Goal: Task Accomplishment & Management: Use online tool/utility

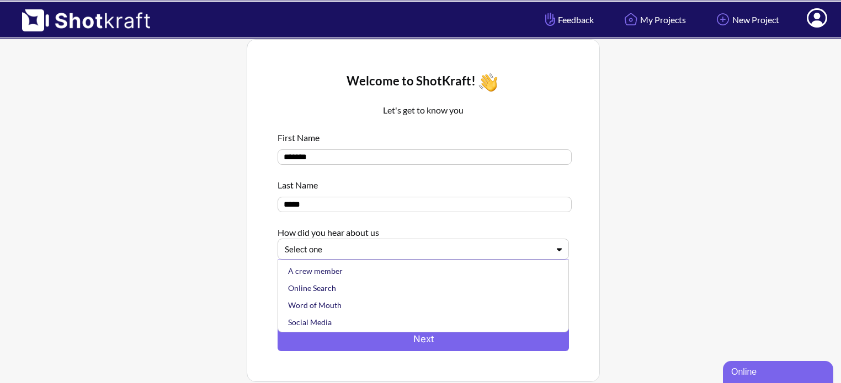
click at [383, 248] on div at bounding box center [417, 249] width 264 height 13
click at [400, 270] on div "A crew member" at bounding box center [426, 271] width 280 height 17
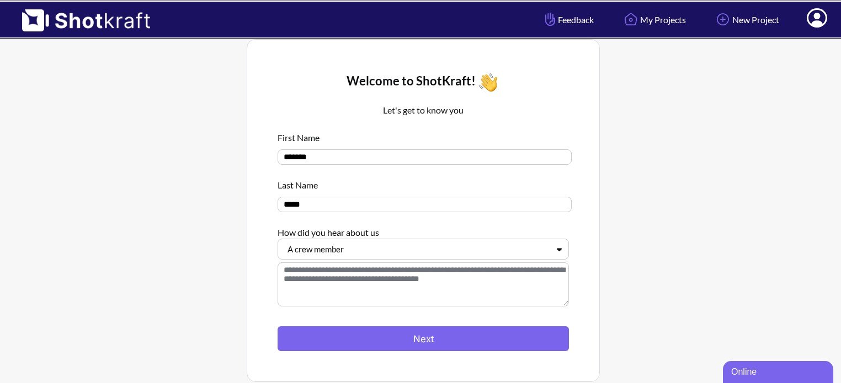
click at [401, 292] on textarea at bounding box center [423, 285] width 291 height 44
click at [419, 316] on div at bounding box center [423, 321] width 291 height 12
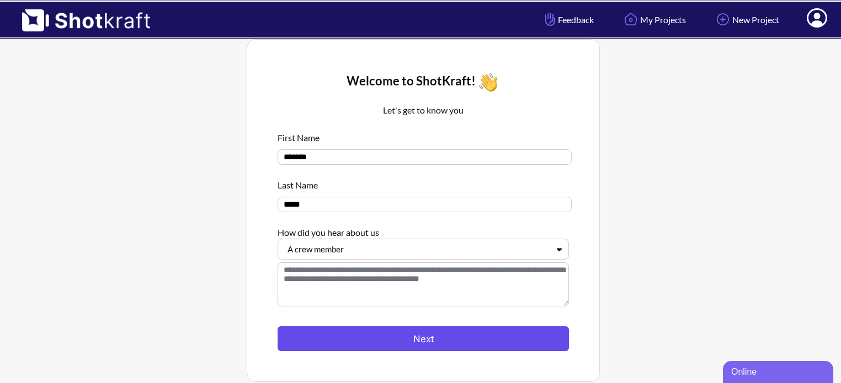
click at [419, 338] on button "Next" at bounding box center [423, 339] width 291 height 25
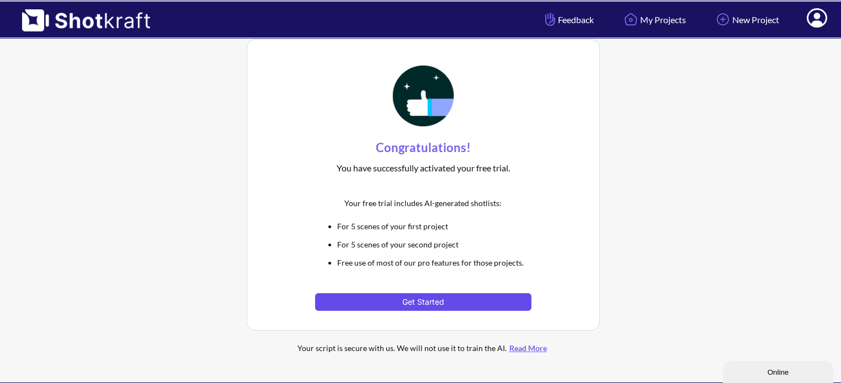
click at [470, 308] on button "Get Started" at bounding box center [423, 303] width 216 height 18
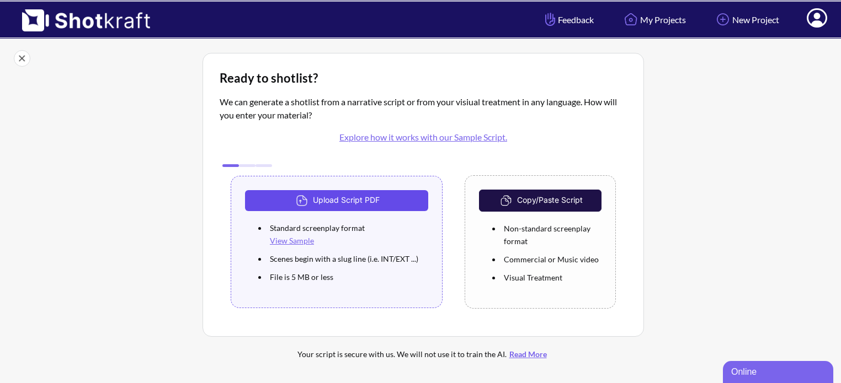
click at [413, 201] on button "Upload Script PDF" at bounding box center [336, 200] width 183 height 21
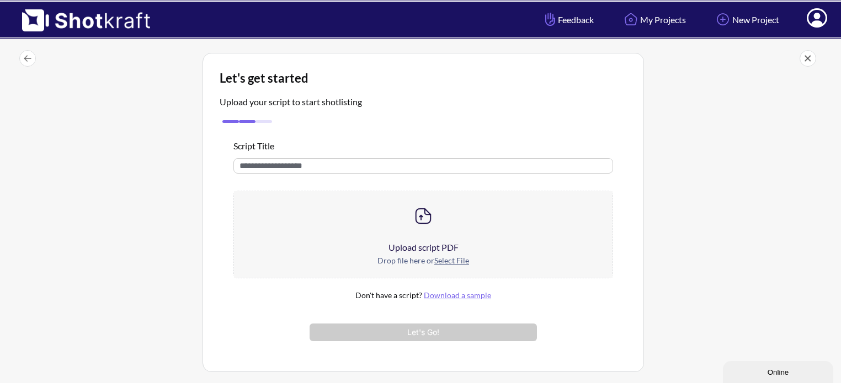
click at [342, 166] on input "text" at bounding box center [423, 165] width 380 height 15
click at [381, 134] on div "Script Title Upload script PDF Drop file here or Select File Don't have a scrip…" at bounding box center [423, 241] width 407 height 230
click at [420, 218] on img at bounding box center [423, 216] width 22 height 22
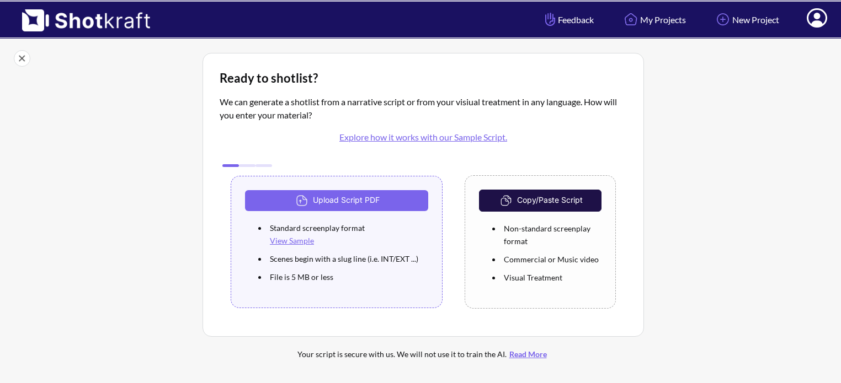
click at [565, 196] on button "Copy/Paste Script" at bounding box center [540, 201] width 122 height 22
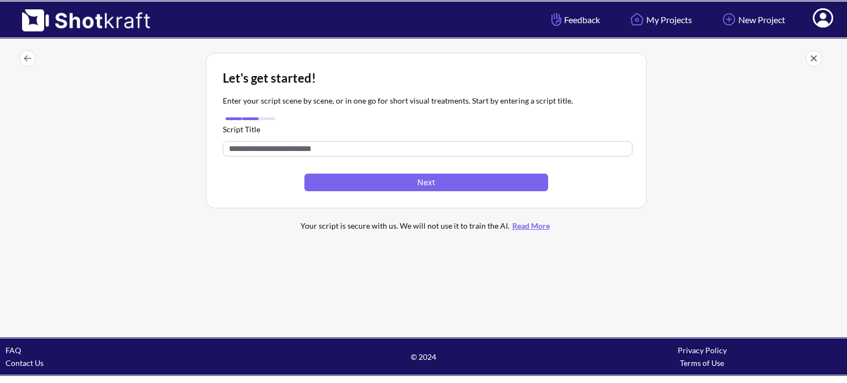
click at [393, 145] on input "text" at bounding box center [428, 148] width 410 height 15
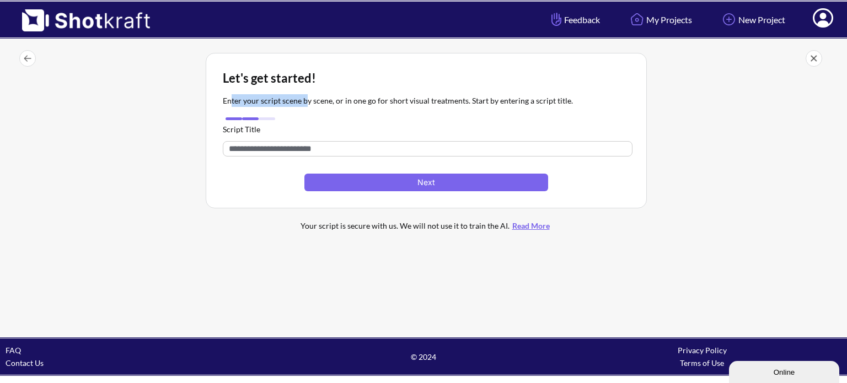
drag, startPoint x: 232, startPoint y: 101, endPoint x: 305, endPoint y: 97, distance: 73.0
click at [305, 97] on p "Enter your script scene by scene, or in one go for short visual treatments. Sta…" at bounding box center [398, 100] width 350 height 13
drag, startPoint x: 316, startPoint y: 97, endPoint x: 338, endPoint y: 97, distance: 22.6
click at [338, 97] on p "Enter your script scene by scene, or in one go for short visual treatments. Sta…" at bounding box center [398, 100] width 350 height 13
click at [354, 99] on p "Enter your script scene by scene, or in one go for short visual treatments. Sta…" at bounding box center [398, 100] width 350 height 13
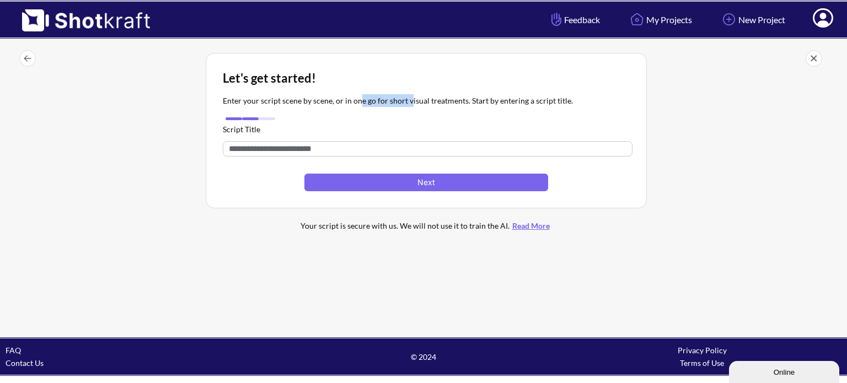
drag, startPoint x: 361, startPoint y: 99, endPoint x: 419, endPoint y: 99, distance: 58.5
click at [410, 99] on p "Enter your script scene by scene, or in one go for short visual treatments. Sta…" at bounding box center [398, 100] width 350 height 13
click at [430, 99] on p "Enter your script scene by scene, or in one go for short visual treatments. Sta…" at bounding box center [398, 100] width 350 height 13
drag, startPoint x: 455, startPoint y: 100, endPoint x: 475, endPoint y: 101, distance: 20.4
click at [466, 101] on p "Enter your script scene by scene, or in one go for short visual treatments. Sta…" at bounding box center [398, 100] width 350 height 13
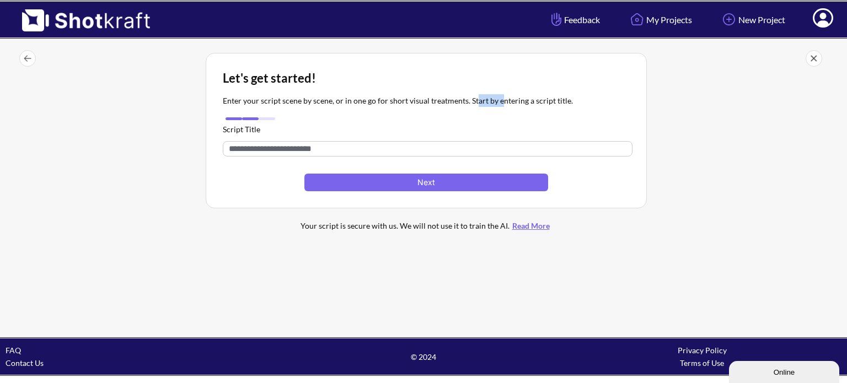
drag, startPoint x: 487, startPoint y: 102, endPoint x: 505, endPoint y: 102, distance: 18.2
click at [499, 102] on p "Enter your script scene by scene, or in one go for short visual treatments. Sta…" at bounding box center [398, 100] width 350 height 13
drag, startPoint x: 505, startPoint y: 102, endPoint x: 524, endPoint y: 104, distance: 18.9
click at [514, 103] on p "Enter your script scene by scene, or in one go for short visual treatments. Sta…" at bounding box center [398, 100] width 350 height 13
drag, startPoint x: 531, startPoint y: 105, endPoint x: 582, endPoint y: 106, distance: 51.3
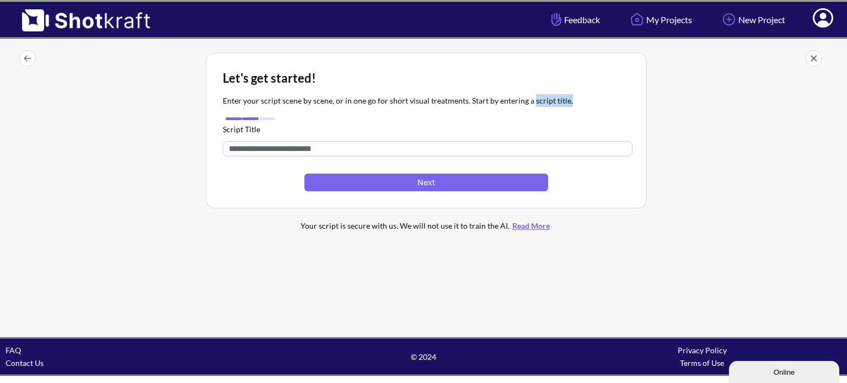
click at [575, 106] on div "Enter your script scene by scene, or in one go for short visual treatments. Sta…" at bounding box center [426, 101] width 407 height 28
click at [582, 106] on div "Enter your script scene by scene, or in one go for short visual treatments. Sta…" at bounding box center [426, 101] width 407 height 28
click at [388, 152] on input "text" at bounding box center [428, 148] width 410 height 15
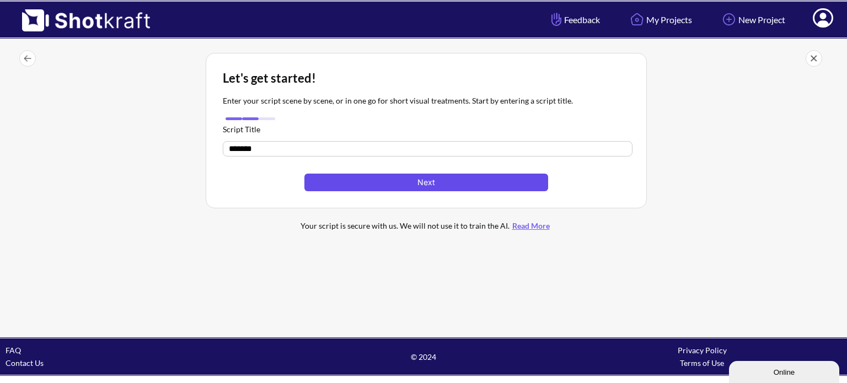
type input "*******"
click at [373, 186] on button "Next" at bounding box center [427, 183] width 244 height 18
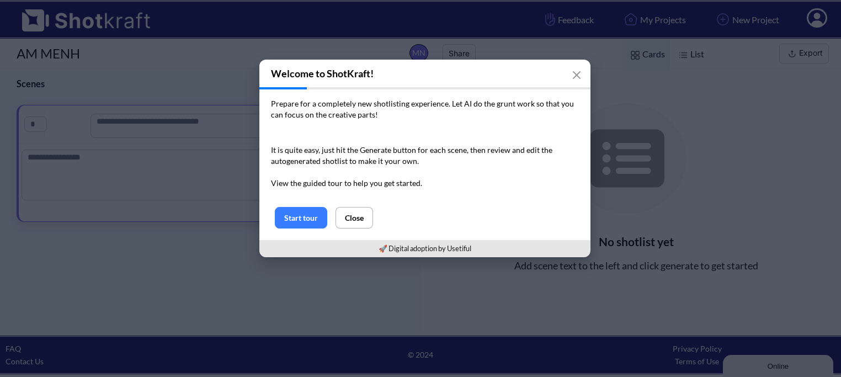
click at [393, 113] on p "Prepare for a completely new shotlisting experience. Let AI do the grunt work s…" at bounding box center [425, 109] width 308 height 22
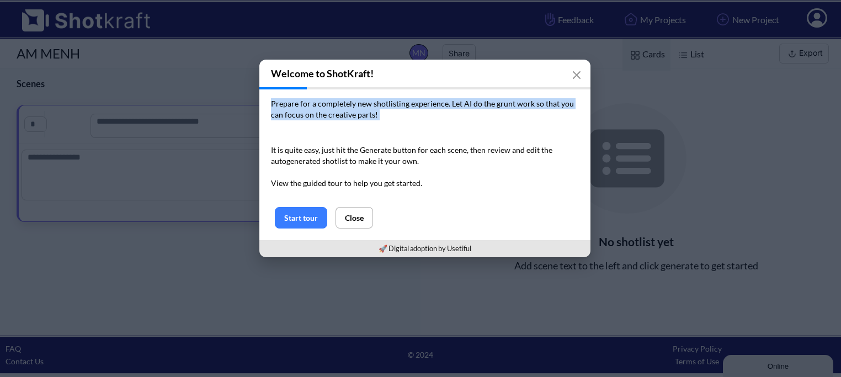
click at [393, 113] on p "Prepare for a completely new shotlisting experience. Let AI do the grunt work s…" at bounding box center [425, 109] width 308 height 22
click at [300, 216] on button "Start tour" at bounding box center [301, 218] width 52 height 22
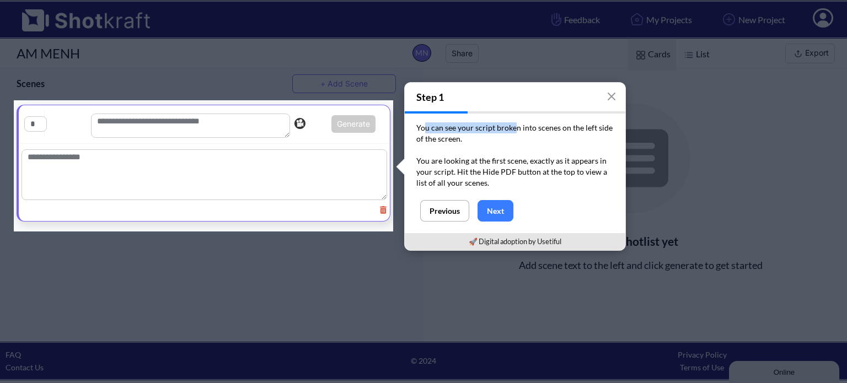
drag, startPoint x: 435, startPoint y: 127, endPoint x: 516, endPoint y: 127, distance: 81.1
click at [515, 127] on p "You can see your script broken into scenes on the left side of the screen." at bounding box center [516, 138] width 198 height 33
click at [525, 127] on p "You can see your script broken into scenes on the left side of the screen." at bounding box center [516, 138] width 198 height 33
drag, startPoint x: 508, startPoint y: 128, endPoint x: 573, endPoint y: 129, distance: 65.1
click at [545, 127] on p "You can see your script broken into scenes on the left side of the screen." at bounding box center [516, 138] width 198 height 33
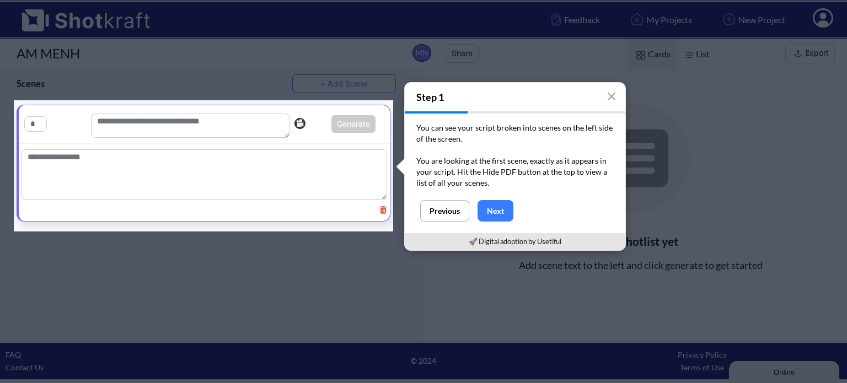
click at [578, 130] on p "You can see your script broken into scenes on the left side of the screen." at bounding box center [516, 138] width 198 height 33
drag, startPoint x: 412, startPoint y: 141, endPoint x: 454, endPoint y: 141, distance: 41.9
click at [454, 141] on div "You can see your script broken into scenes on the left side of the screen. You …" at bounding box center [515, 157] width 221 height 87
drag, startPoint x: 451, startPoint y: 166, endPoint x: 481, endPoint y: 163, distance: 29.4
click at [479, 163] on p "You are looking at the first scene, exactly as it appears in your script. Hit t…" at bounding box center [516, 172] width 198 height 33
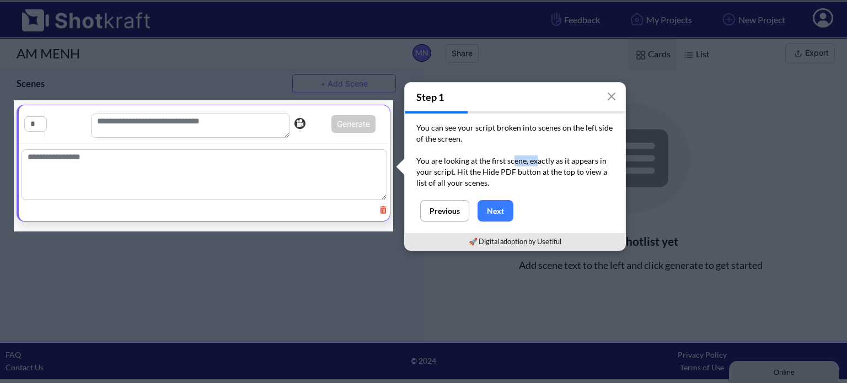
drag, startPoint x: 512, startPoint y: 161, endPoint x: 545, endPoint y: 160, distance: 33.1
click at [543, 160] on p "You are looking at the first scene, exactly as it appears in your script. Hit t…" at bounding box center [516, 172] width 198 height 33
drag, startPoint x: 461, startPoint y: 169, endPoint x: 497, endPoint y: 168, distance: 35.9
click at [496, 168] on p "You are looking at the first scene, exactly as it appears in your script. Hit t…" at bounding box center [516, 172] width 198 height 33
drag, startPoint x: 505, startPoint y: 168, endPoint x: 534, endPoint y: 163, distance: 29.8
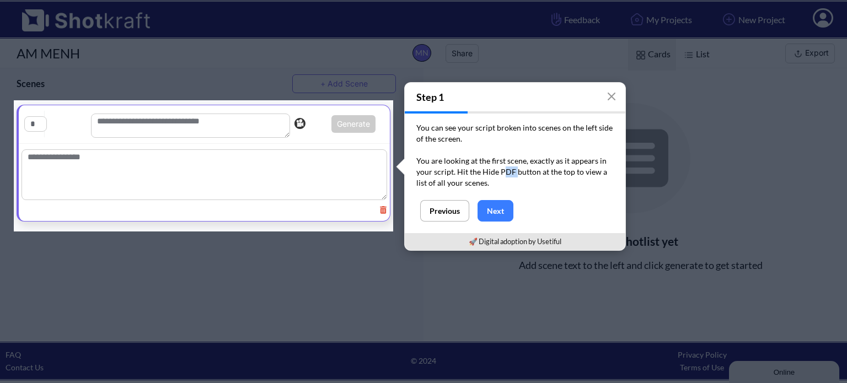
click at [519, 166] on p "You are looking at the first scene, exactly as it appears in your script. Hit t…" at bounding box center [516, 172] width 198 height 33
click at [543, 173] on p "You are looking at the first scene, exactly as it appears in your script. Hit t…" at bounding box center [516, 172] width 198 height 33
drag, startPoint x: 483, startPoint y: 167, endPoint x: 519, endPoint y: 167, distance: 35.9
click at [519, 167] on p "You are looking at the first scene, exactly as it appears in your script. Hit t…" at bounding box center [516, 172] width 198 height 33
drag, startPoint x: 529, startPoint y: 168, endPoint x: 565, endPoint y: 168, distance: 36.4
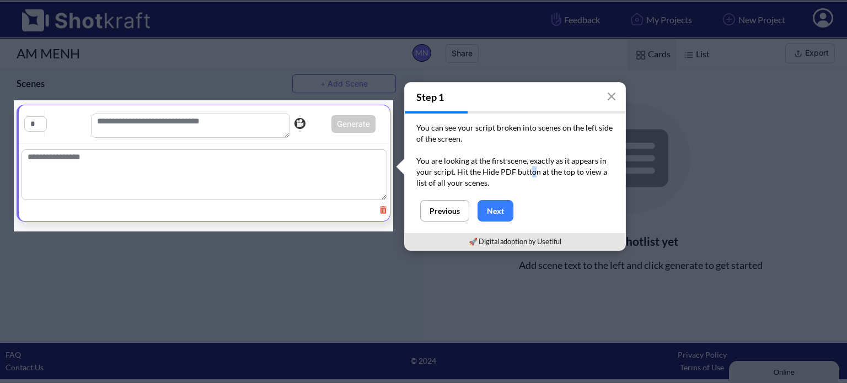
click at [543, 168] on p "You are looking at the first scene, exactly as it appears in your script. Hit t…" at bounding box center [516, 172] width 198 height 33
drag, startPoint x: 565, startPoint y: 168, endPoint x: 565, endPoint y: 174, distance: 5.5
click at [575, 169] on p "You are looking at the first scene, exactly as it appears in your script. Hit t…" at bounding box center [516, 172] width 198 height 33
click at [470, 179] on p "You are looking at the first scene, exactly as it appears in your script. Hit t…" at bounding box center [516, 172] width 198 height 33
click at [503, 213] on button "Next" at bounding box center [496, 211] width 36 height 22
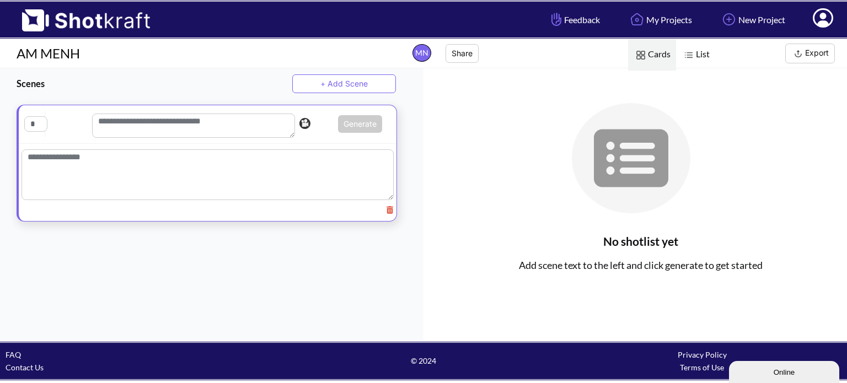
click at [169, 125] on textarea at bounding box center [193, 126] width 203 height 24
click at [22, 81] on h3 "Scenes" at bounding box center [155, 83] width 276 height 13
click at [179, 128] on textarea at bounding box center [193, 126] width 203 height 24
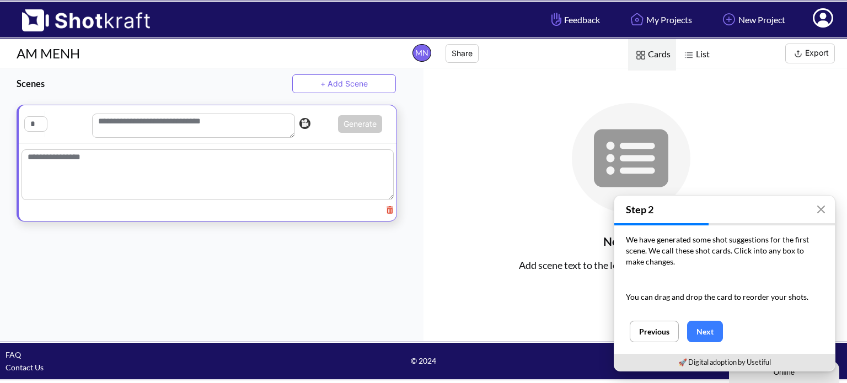
click at [324, 84] on button "+ Add Scene" at bounding box center [344, 83] width 104 height 19
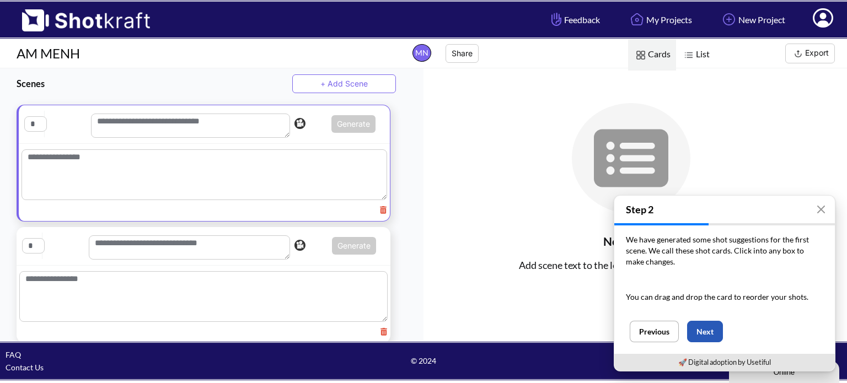
click at [711, 328] on button "Next" at bounding box center [705, 332] width 36 height 22
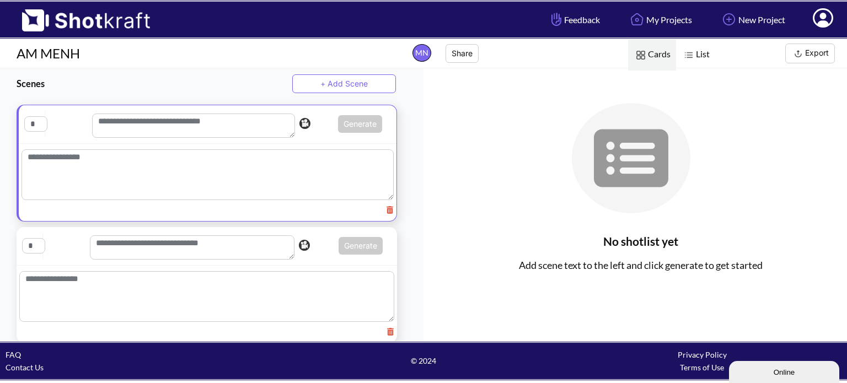
click at [199, 122] on textarea at bounding box center [193, 126] width 203 height 24
click at [138, 123] on textarea at bounding box center [193, 126] width 203 height 24
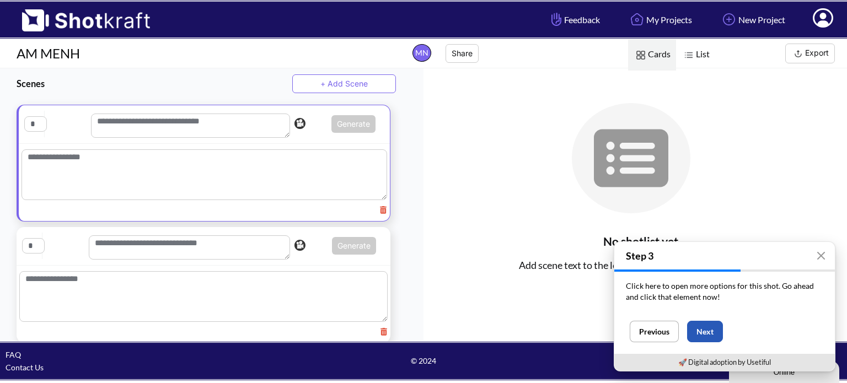
click at [702, 332] on button "Next" at bounding box center [705, 332] width 36 height 22
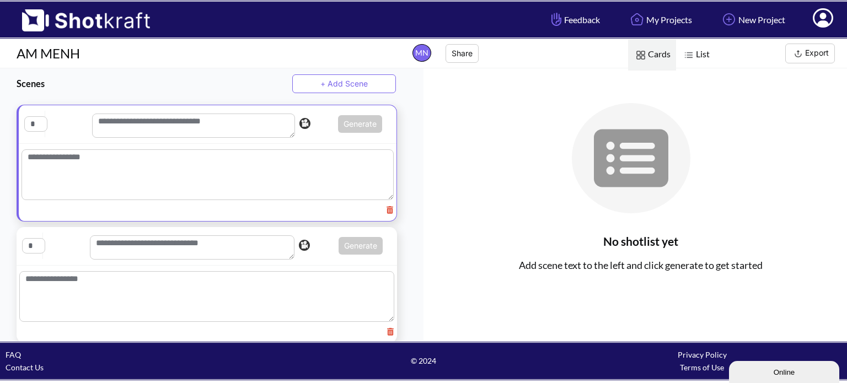
click at [183, 116] on textarea at bounding box center [193, 126] width 203 height 24
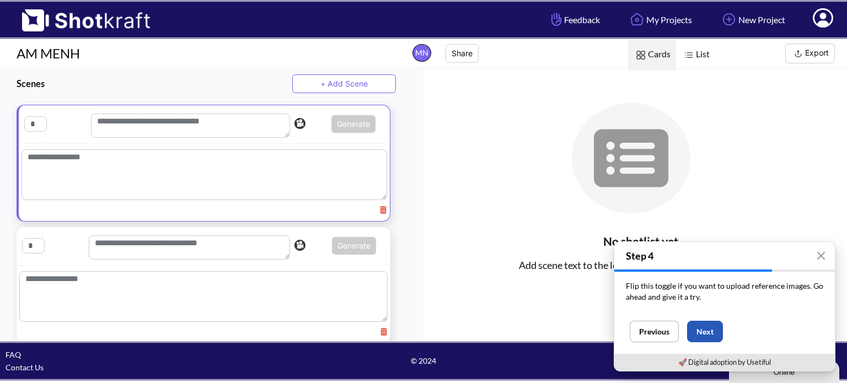
click at [706, 330] on button "Next" at bounding box center [705, 332] width 36 height 22
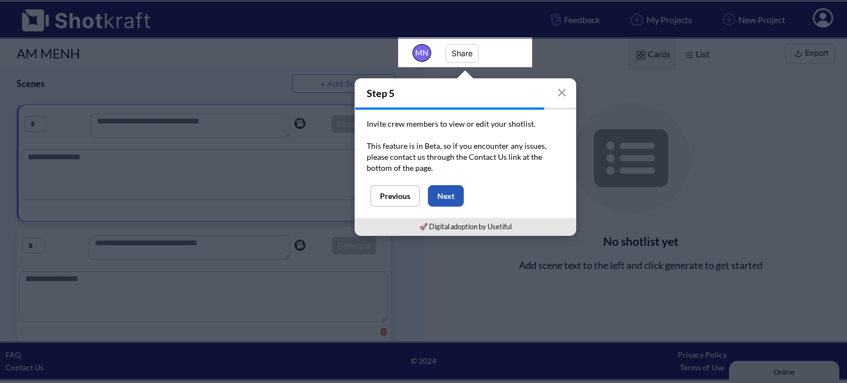
click at [462, 192] on button "Next" at bounding box center [446, 196] width 36 height 22
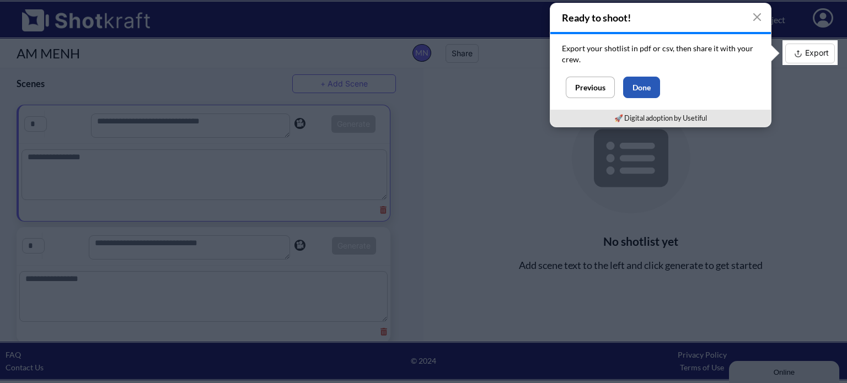
click at [626, 91] on button "Done" at bounding box center [641, 88] width 37 height 22
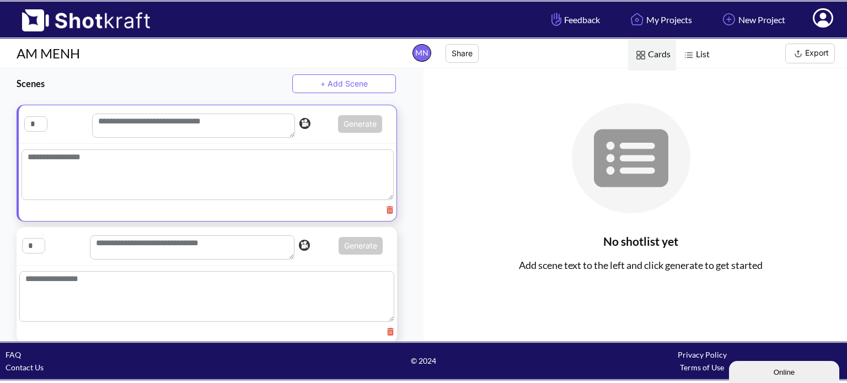
click at [214, 131] on textarea at bounding box center [193, 126] width 203 height 24
click at [209, 118] on textarea at bounding box center [193, 126] width 203 height 24
paste textarea "**********"
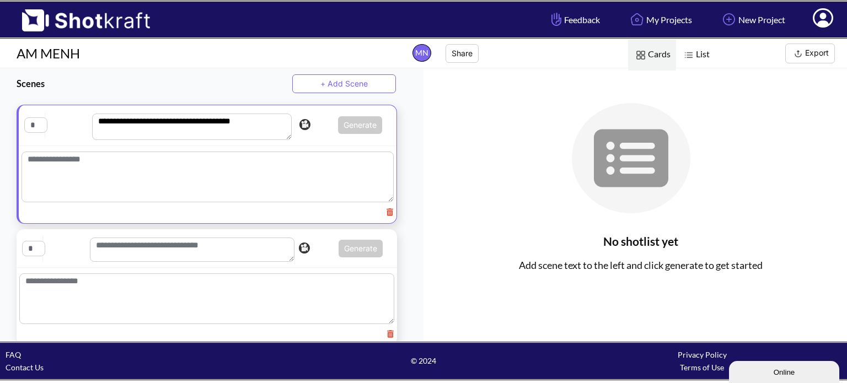
type textarea "**********"
click at [223, 163] on textarea at bounding box center [208, 177] width 372 height 51
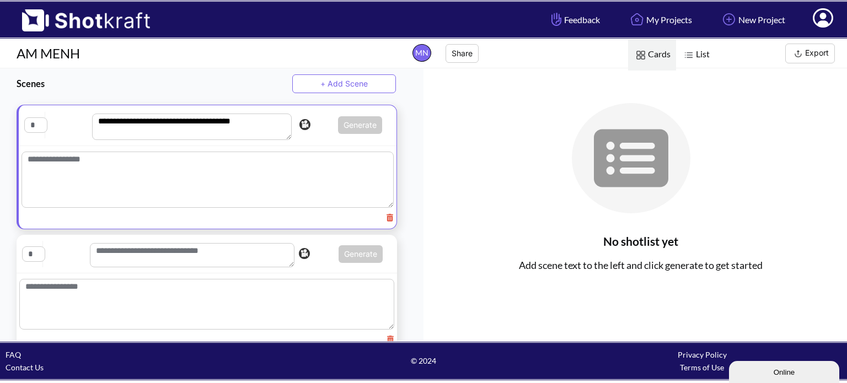
click at [279, 196] on textarea at bounding box center [208, 180] width 372 height 56
paste textarea "**********"
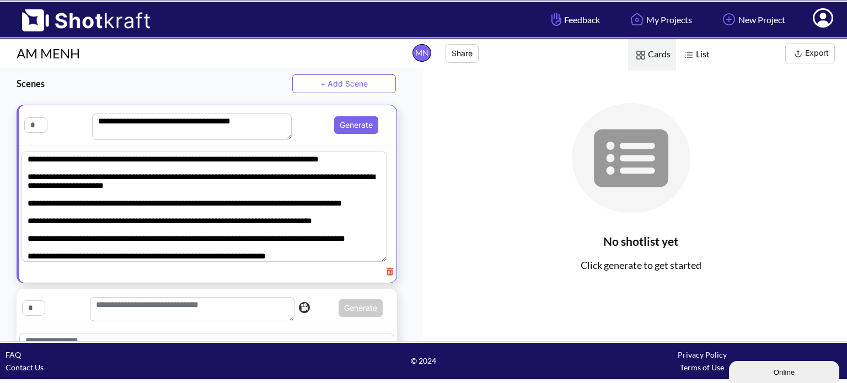
scroll to position [207, 0]
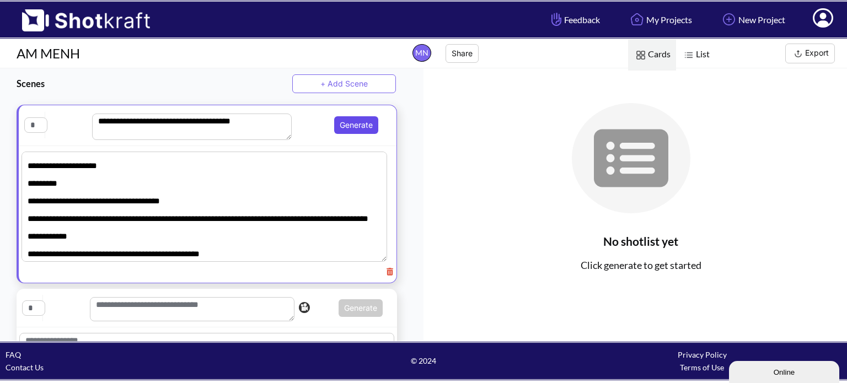
type textarea "**********"
click at [344, 125] on button "Generate" at bounding box center [356, 125] width 44 height 18
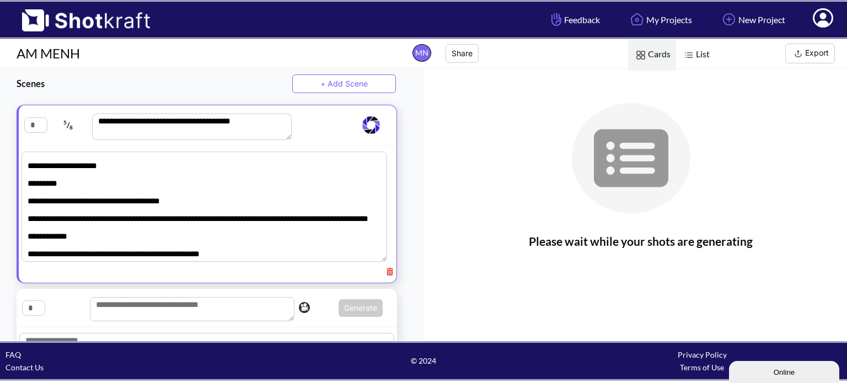
click at [41, 125] on input "text" at bounding box center [35, 125] width 23 height 15
type input "*"
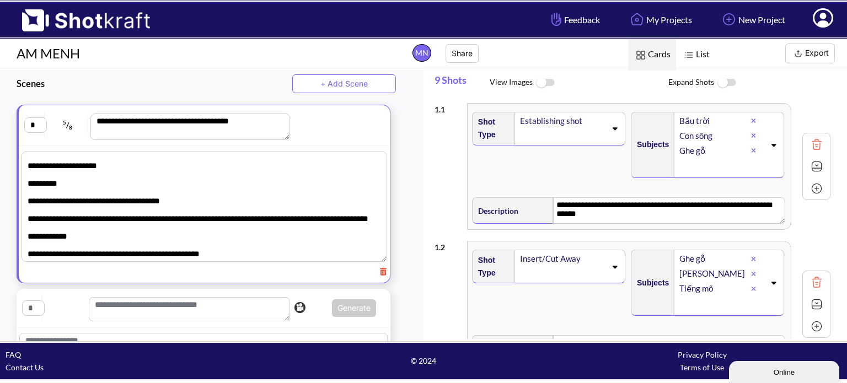
click at [548, 83] on img at bounding box center [545, 83] width 25 height 24
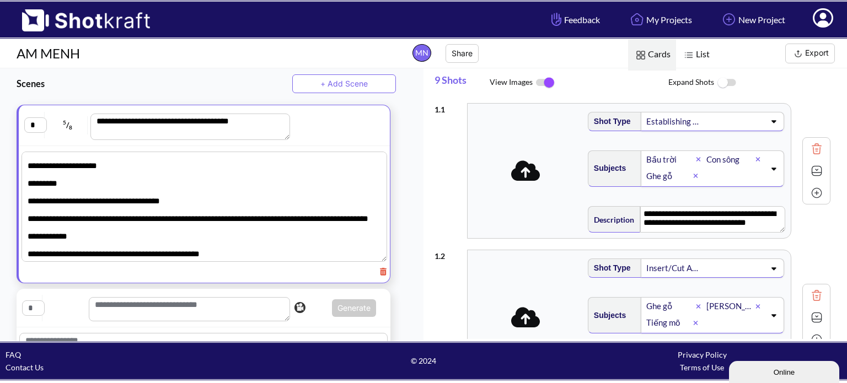
click at [548, 83] on img at bounding box center [545, 82] width 25 height 23
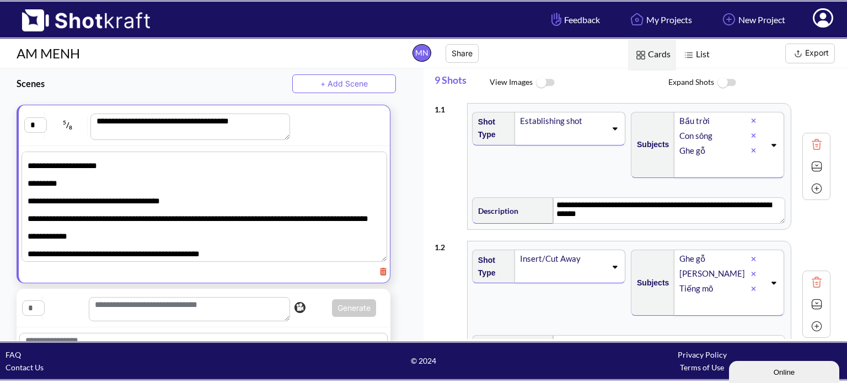
click at [721, 82] on img at bounding box center [726, 83] width 25 height 24
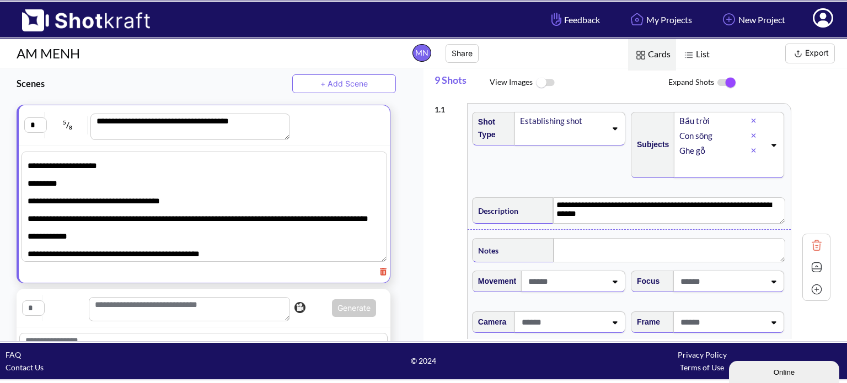
click at [729, 82] on img at bounding box center [726, 82] width 25 height 23
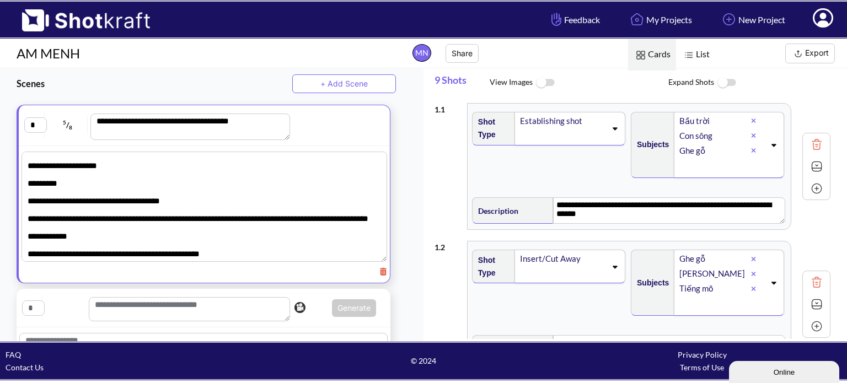
click at [729, 82] on img at bounding box center [726, 83] width 25 height 24
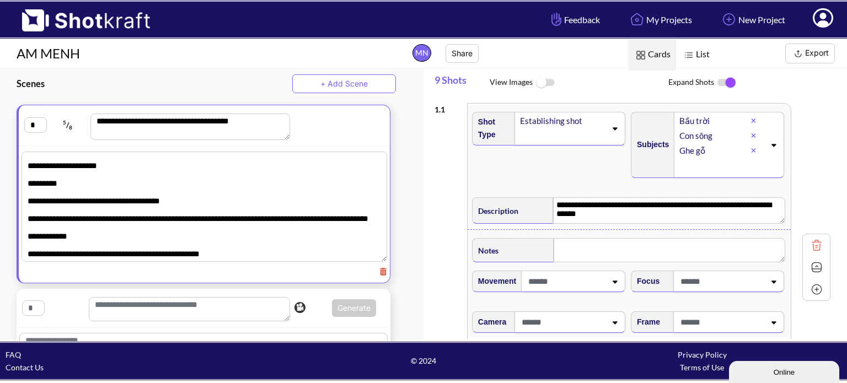
click at [729, 82] on img at bounding box center [726, 82] width 25 height 23
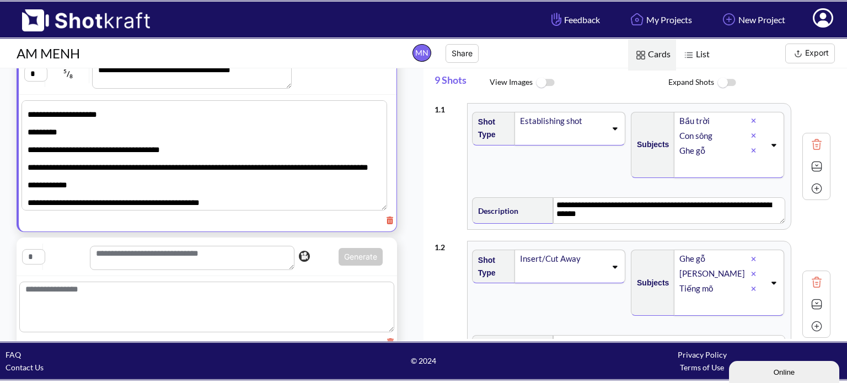
scroll to position [55, 0]
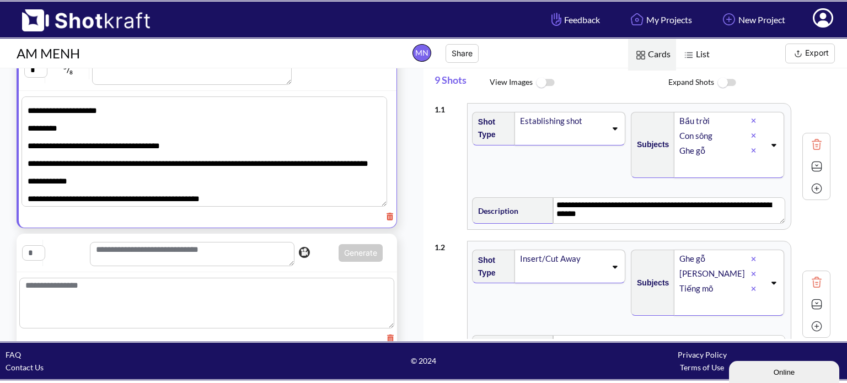
click at [199, 250] on textarea at bounding box center [192, 254] width 205 height 24
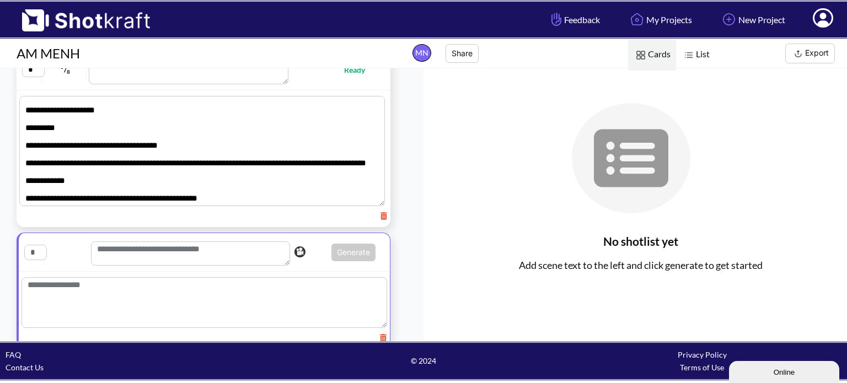
scroll to position [55, 0]
click at [205, 158] on textarea "**********" at bounding box center [203, 152] width 369 height 110
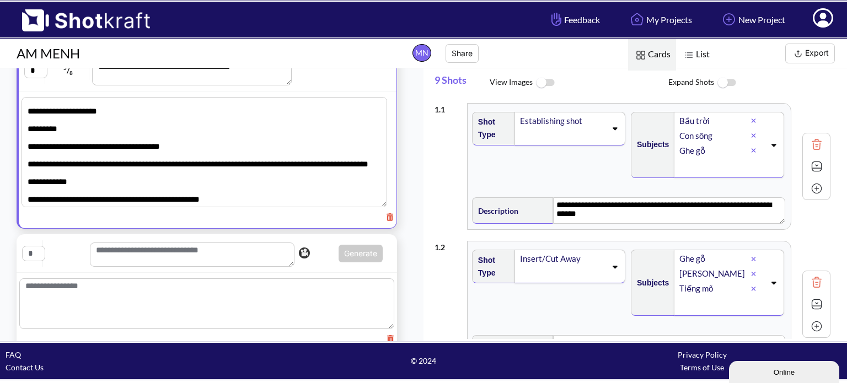
scroll to position [207, 0]
click at [243, 298] on textarea at bounding box center [206, 303] width 375 height 51
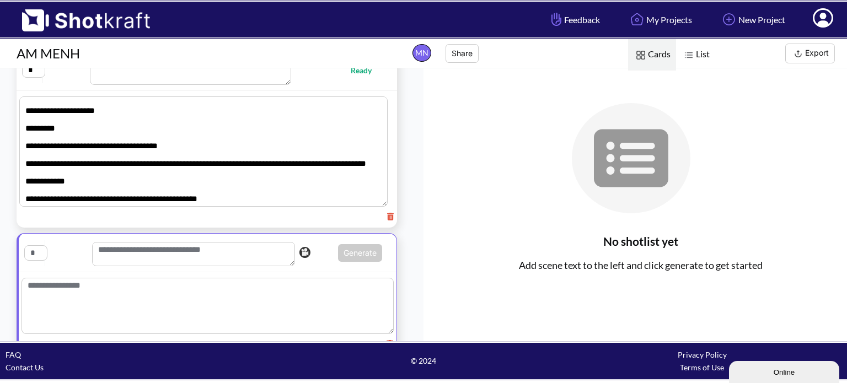
click at [265, 173] on textarea "**********" at bounding box center [203, 152] width 369 height 110
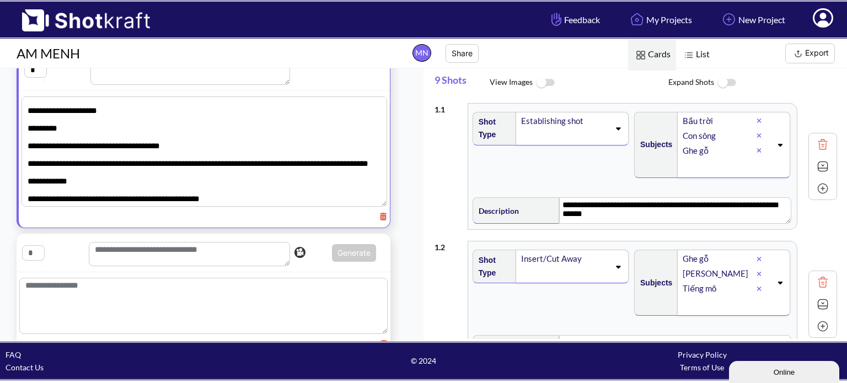
click at [815, 170] on img at bounding box center [823, 166] width 17 height 17
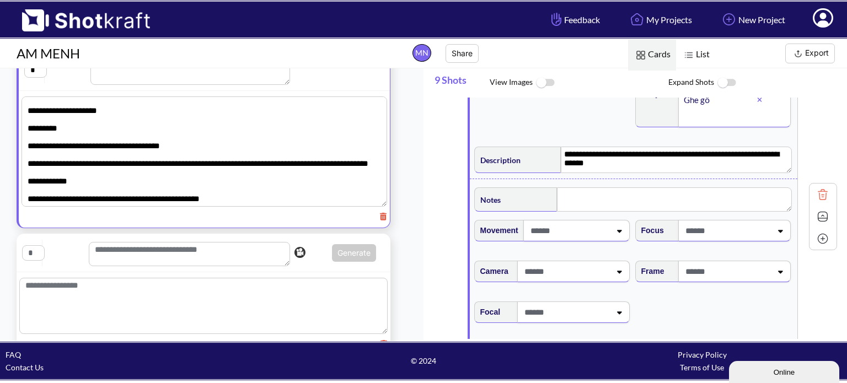
scroll to position [55, 0]
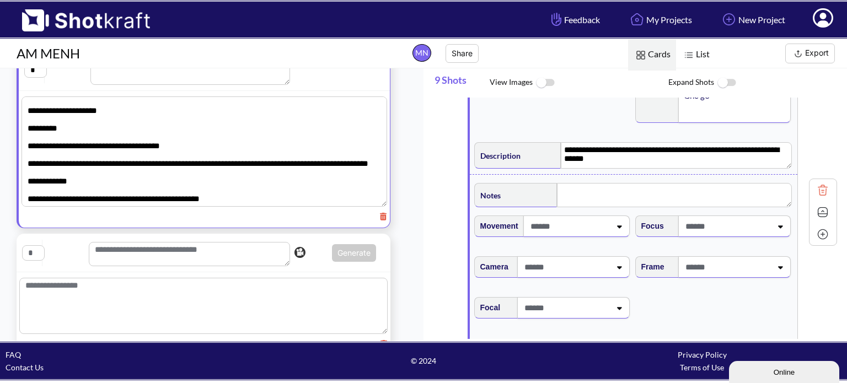
click at [818, 213] on img at bounding box center [823, 212] width 17 height 17
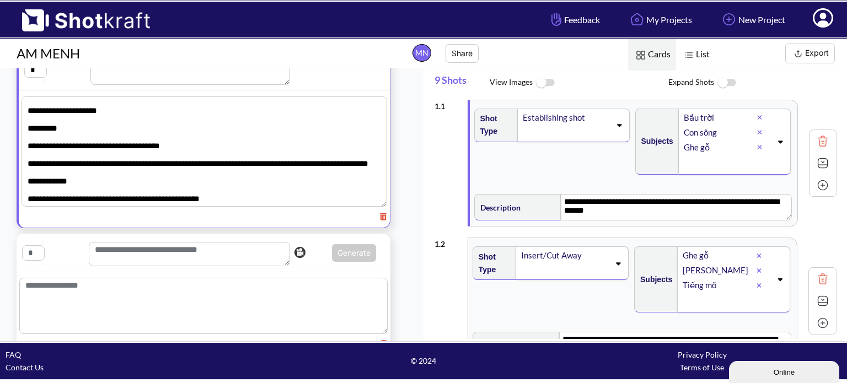
scroll to position [0, 0]
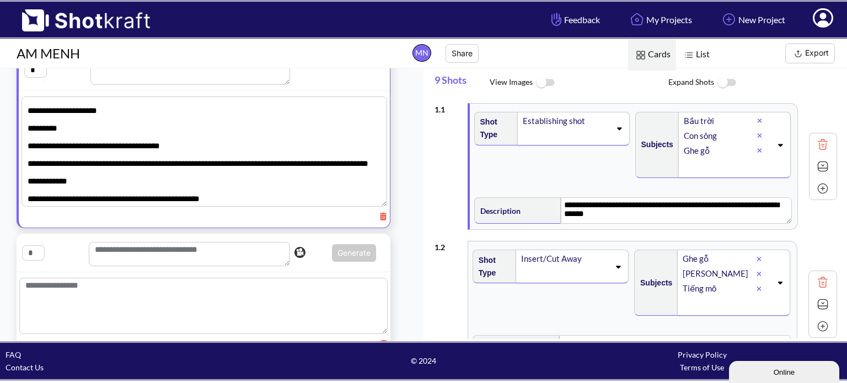
click at [815, 166] on img at bounding box center [823, 166] width 17 height 17
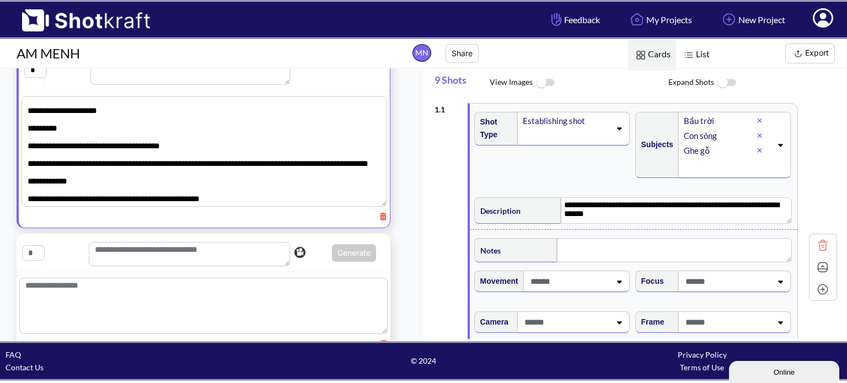
click at [820, 266] on img at bounding box center [823, 267] width 17 height 17
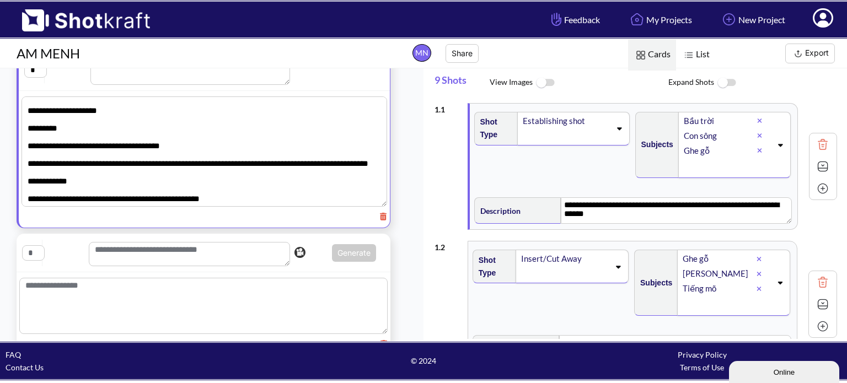
click at [817, 167] on img at bounding box center [823, 166] width 17 height 17
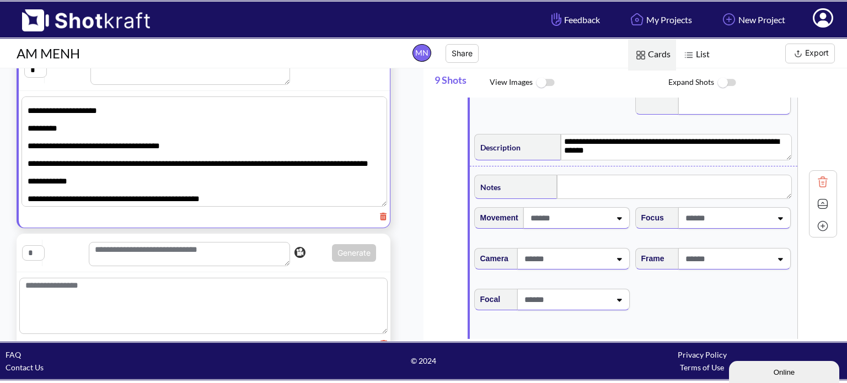
scroll to position [55, 0]
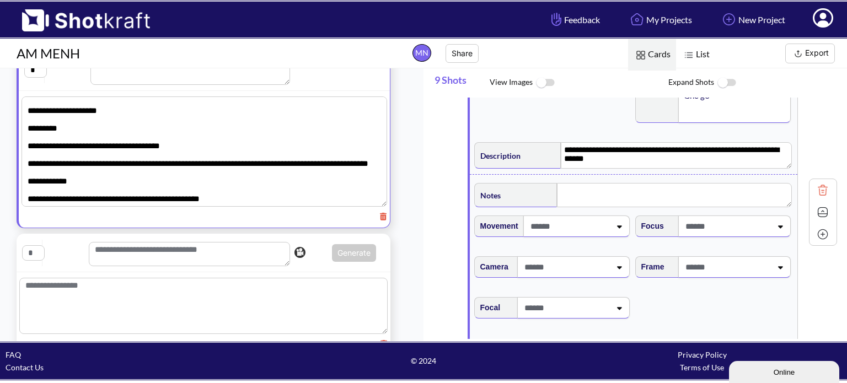
click at [819, 211] on img at bounding box center [823, 212] width 17 height 17
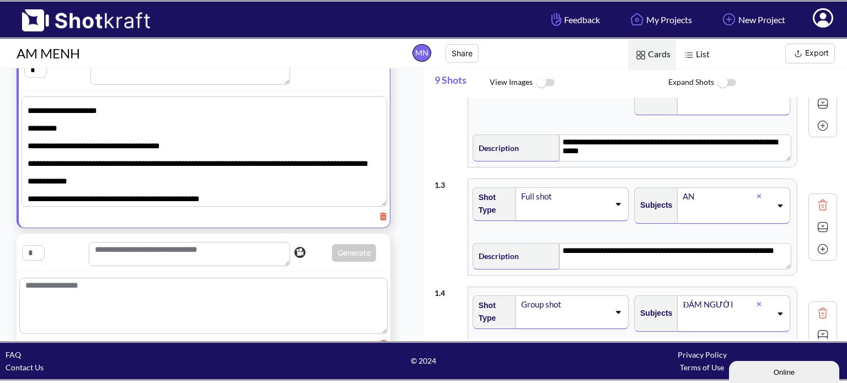
scroll to position [0, 0]
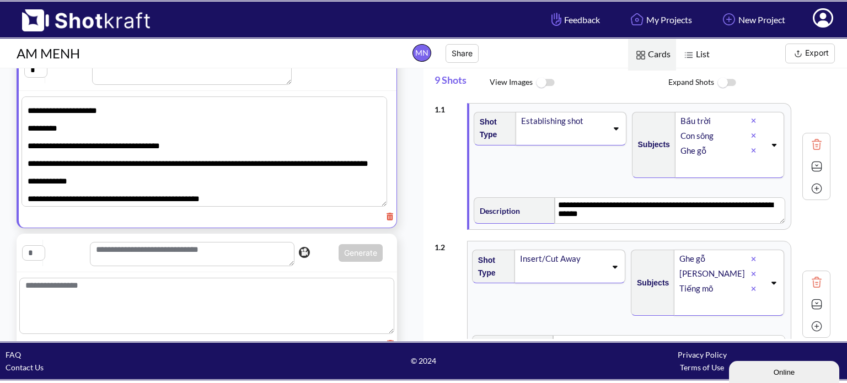
click at [39, 254] on input "text" at bounding box center [33, 253] width 23 height 15
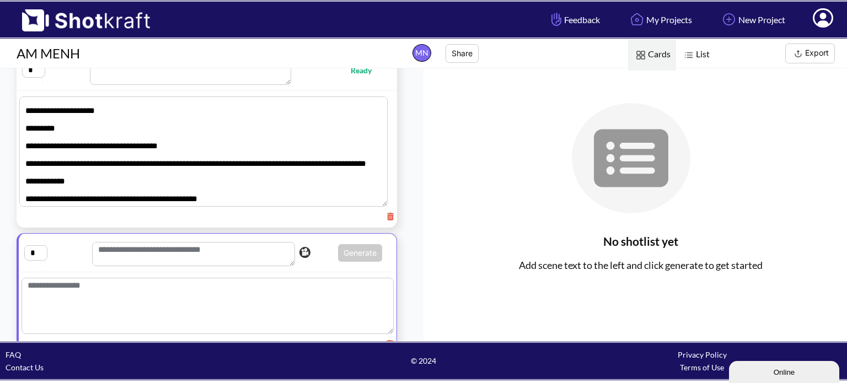
type input "*"
click at [197, 252] on textarea at bounding box center [193, 254] width 203 height 24
paste textarea "**********"
click at [148, 299] on textarea at bounding box center [208, 308] width 372 height 56
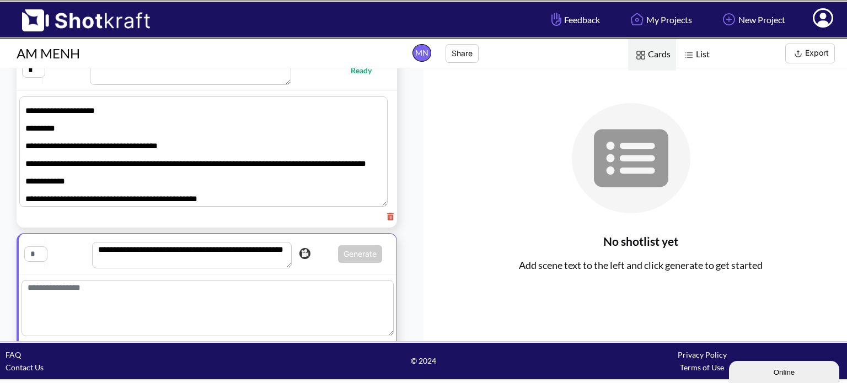
click at [177, 263] on textarea "**********" at bounding box center [192, 255] width 200 height 26
type textarea "**********"
click at [171, 306] on textarea at bounding box center [208, 308] width 372 height 56
click at [185, 286] on textarea at bounding box center [208, 308] width 372 height 56
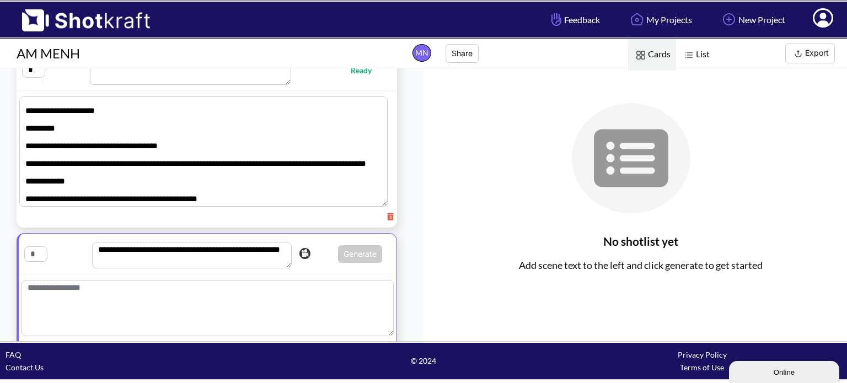
paste textarea "**********"
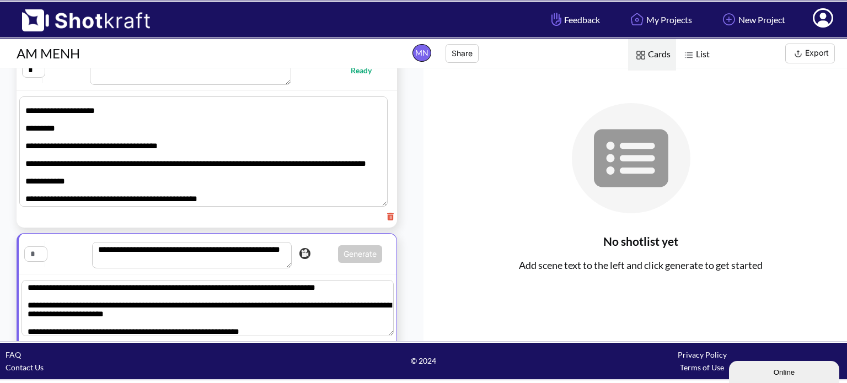
scroll to position [103, 0]
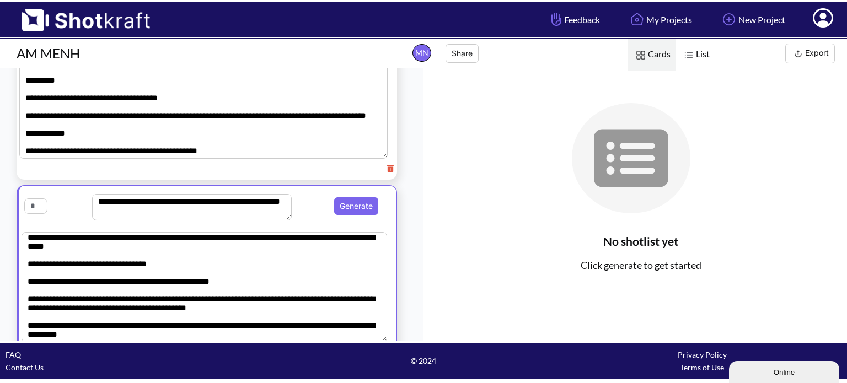
type textarea "**********"
click at [31, 204] on input "text" at bounding box center [35, 206] width 23 height 15
type input "*"
click at [327, 215] on div "**********" at bounding box center [207, 205] width 367 height 29
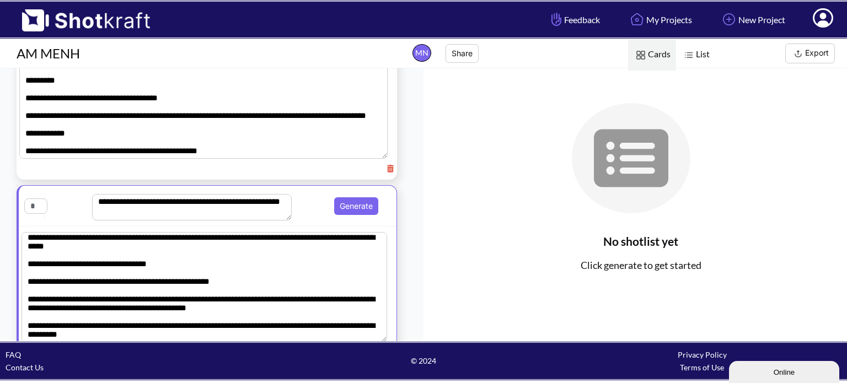
click at [34, 206] on input "text" at bounding box center [35, 206] width 23 height 15
type input "*"
click at [53, 206] on div "**********" at bounding box center [207, 205] width 367 height 29
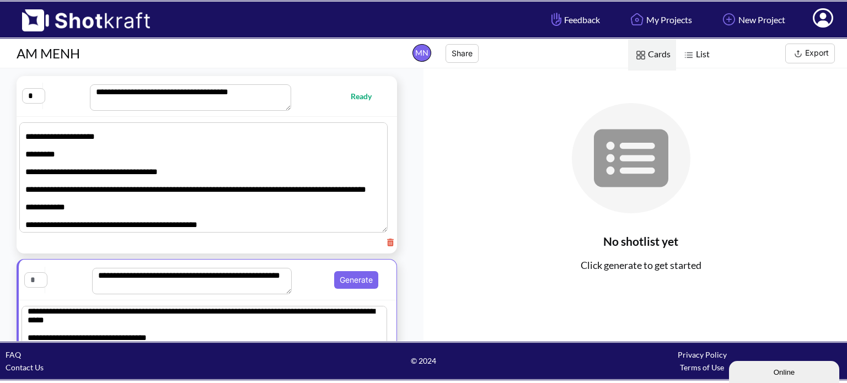
scroll to position [110, 0]
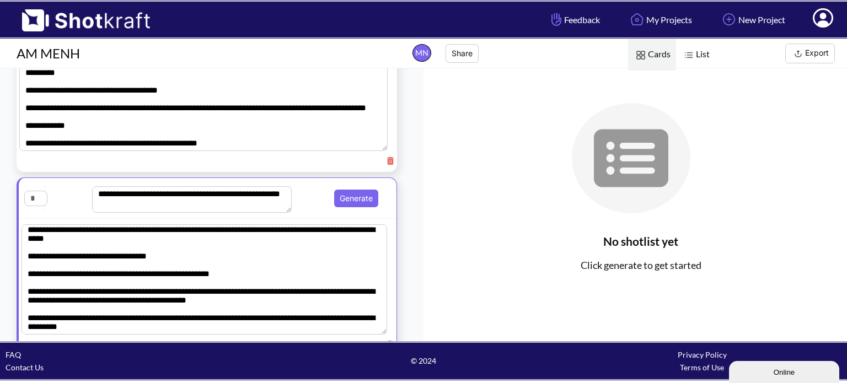
click at [30, 196] on input "text" at bounding box center [35, 198] width 23 height 15
type input "*"
click at [61, 200] on div "**********" at bounding box center [207, 198] width 367 height 29
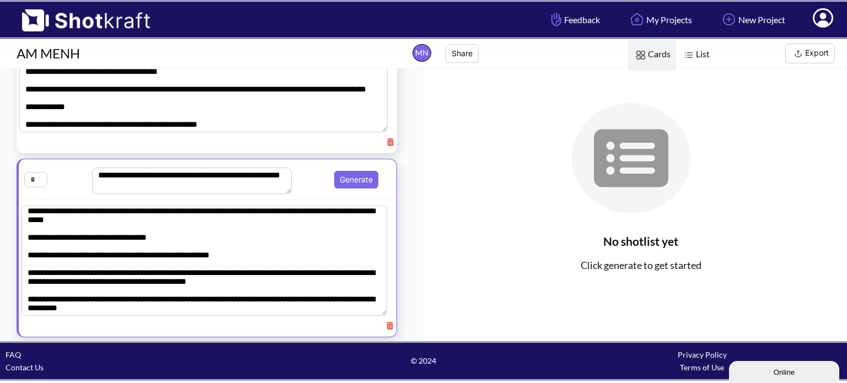
scroll to position [130, 0]
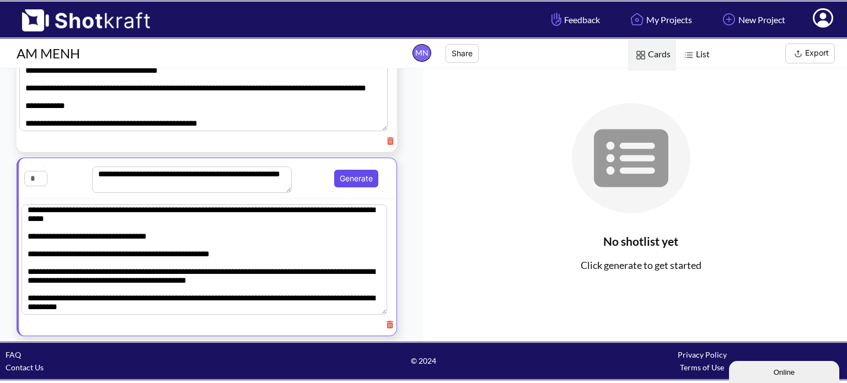
click at [360, 172] on button "Generate" at bounding box center [356, 179] width 44 height 18
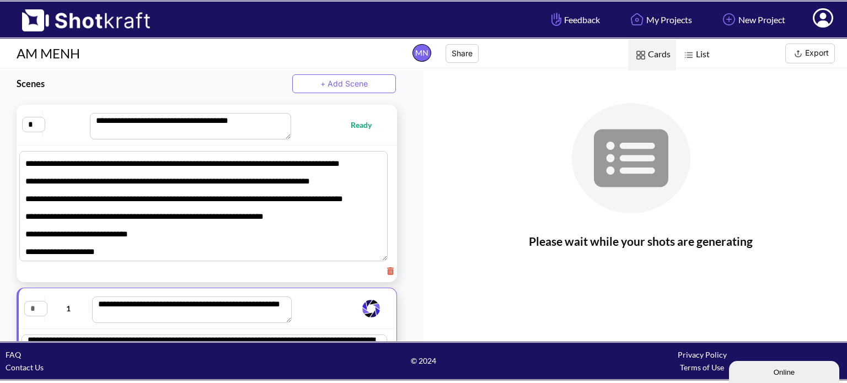
scroll to position [31, 0]
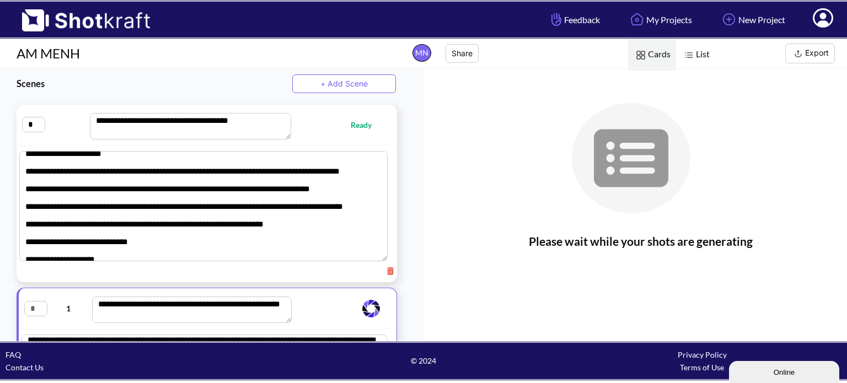
click at [311, 82] on button "+ Add Scene" at bounding box center [344, 83] width 104 height 19
click at [371, 86] on button "+ Add Scene" at bounding box center [344, 83] width 104 height 19
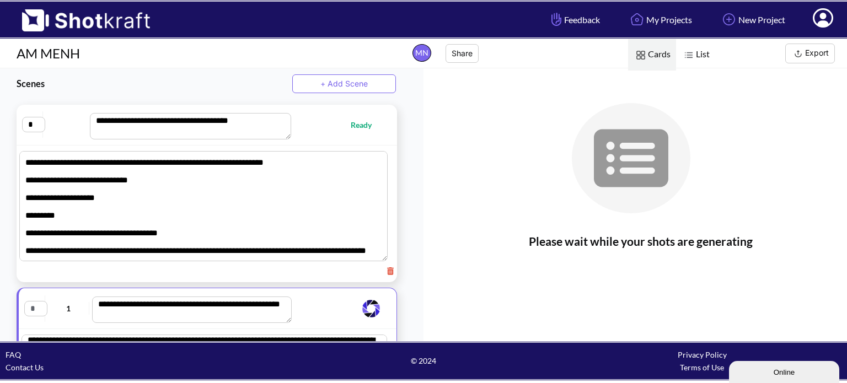
scroll to position [87, 0]
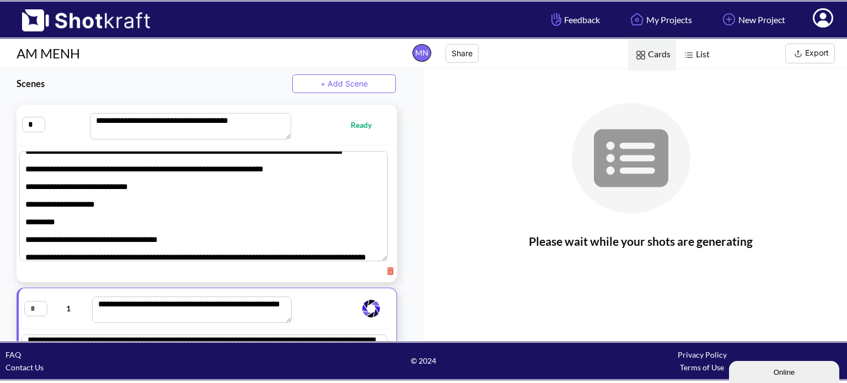
click at [337, 89] on button "+ Add Scene" at bounding box center [344, 83] width 104 height 19
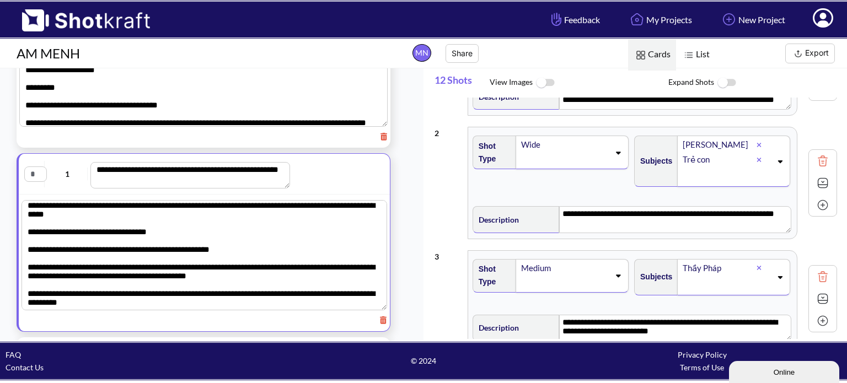
scroll to position [0, 0]
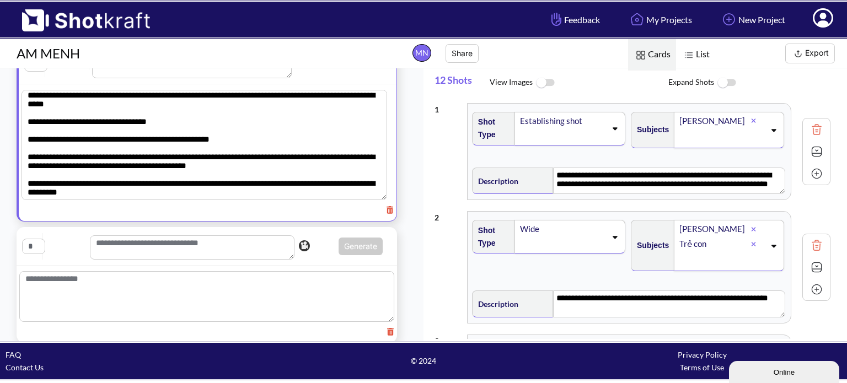
click at [161, 231] on div "Generate This is a pro feature. You are using it for free." at bounding box center [207, 246] width 381 height 39
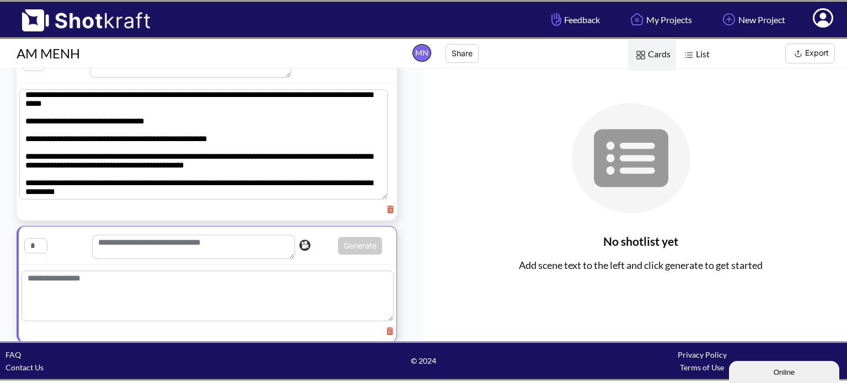
scroll to position [244, 0]
click at [166, 244] on textarea at bounding box center [193, 248] width 203 height 24
click at [205, 246] on textarea at bounding box center [193, 248] width 203 height 24
paste textarea "**********"
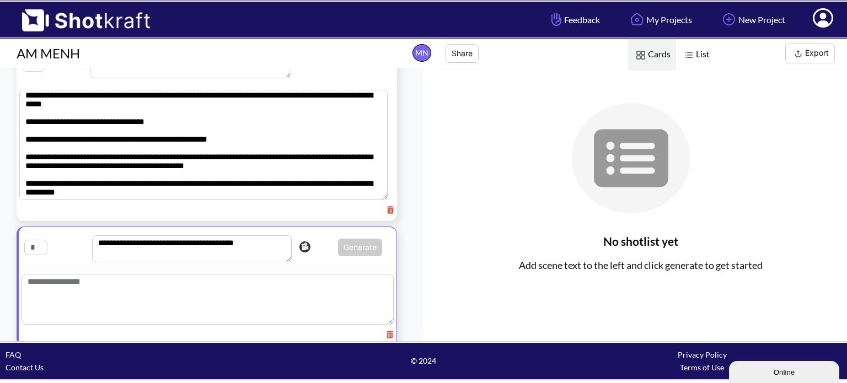
type textarea "**********"
click at [194, 280] on textarea at bounding box center [208, 299] width 372 height 51
click at [38, 247] on input "text" at bounding box center [35, 247] width 23 height 15
click at [82, 290] on textarea at bounding box center [208, 302] width 372 height 56
click at [87, 282] on textarea at bounding box center [208, 302] width 372 height 56
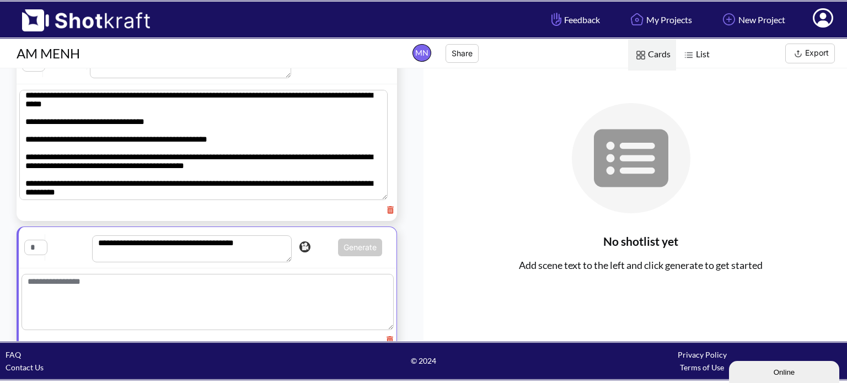
paste textarea "**********"
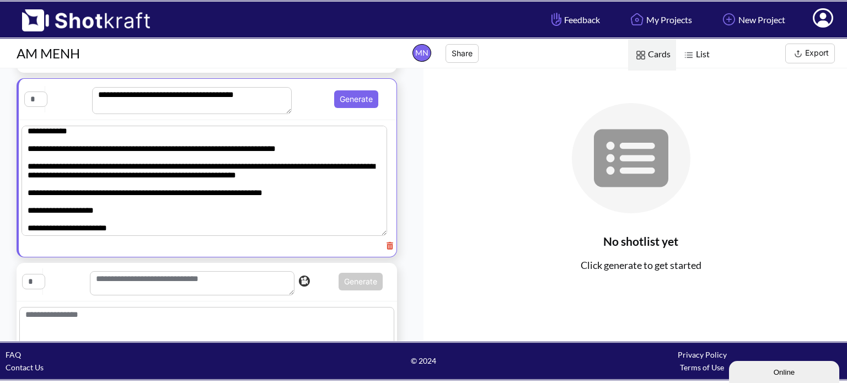
scroll to position [397, 0]
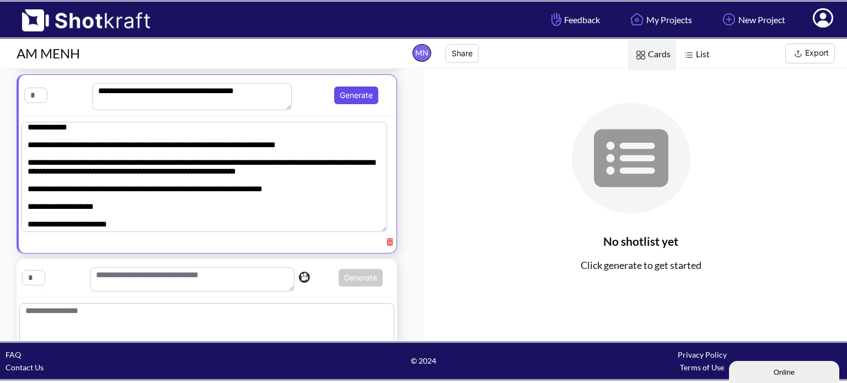
type textarea "**********"
click at [339, 95] on button "Generate" at bounding box center [356, 96] width 44 height 18
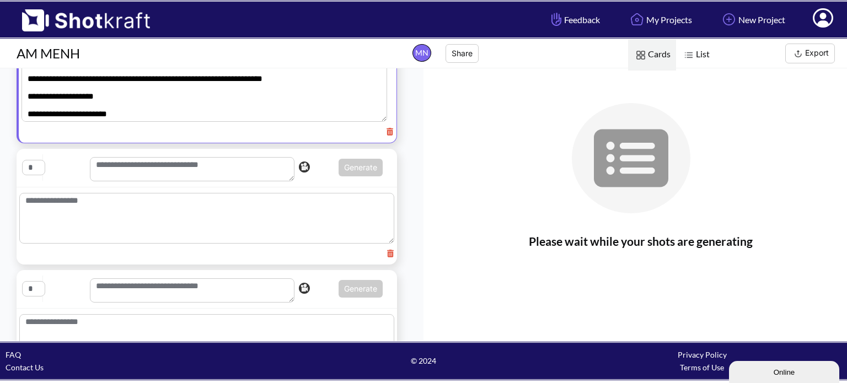
click at [246, 159] on textarea at bounding box center [192, 169] width 205 height 24
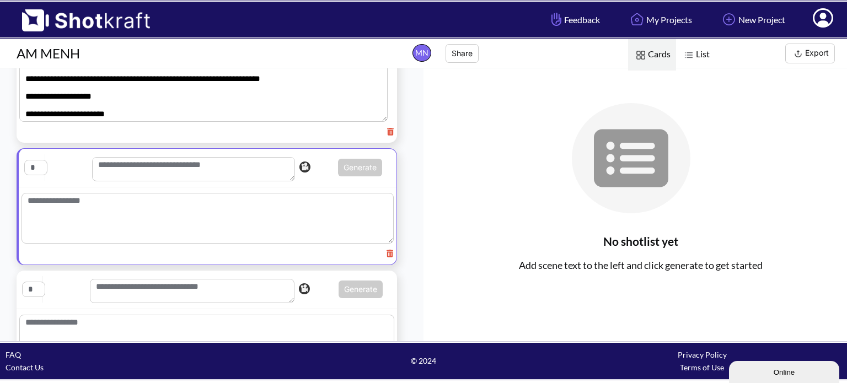
click at [177, 169] on textarea at bounding box center [193, 169] width 203 height 24
paste textarea "**********"
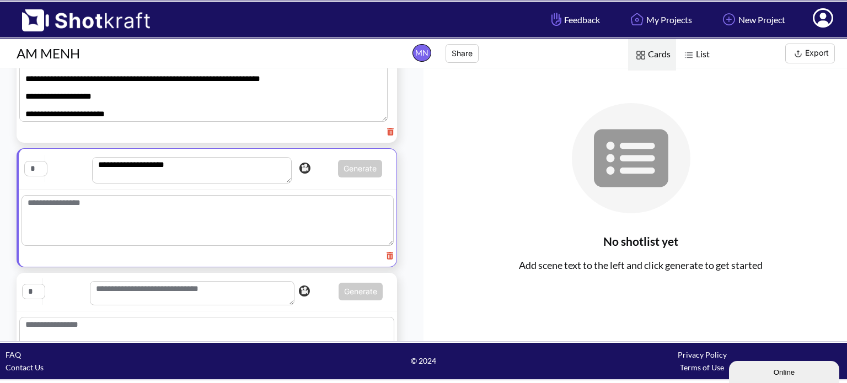
type textarea "**********"
click at [168, 216] on textarea at bounding box center [208, 220] width 372 height 51
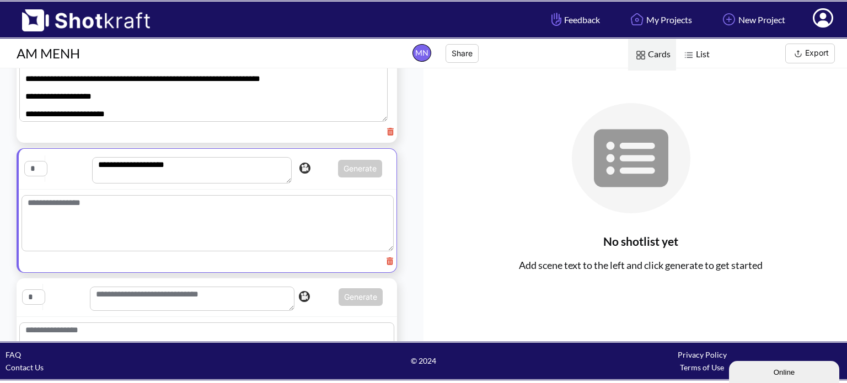
click at [153, 216] on textarea at bounding box center [208, 223] width 372 height 56
paste textarea "**********"
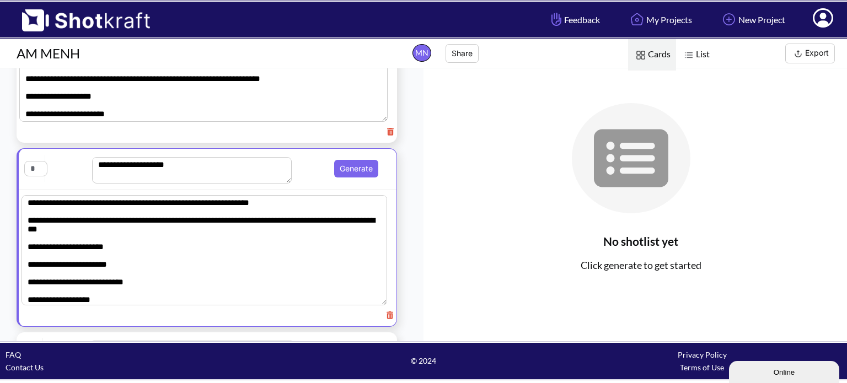
scroll to position [309, 0]
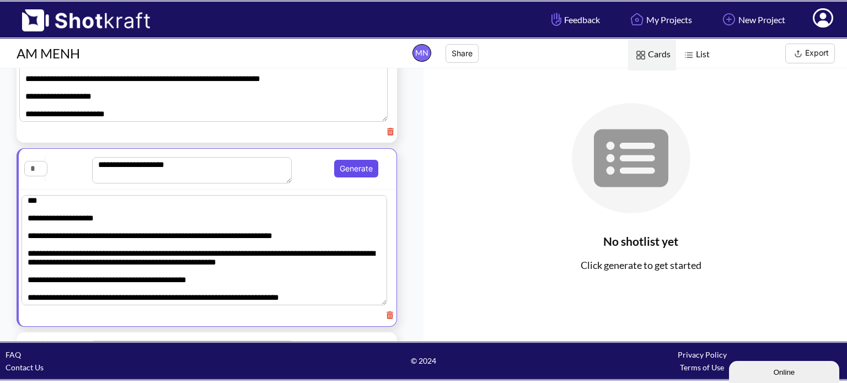
type textarea "**********"
click at [337, 167] on button "Generate" at bounding box center [356, 169] width 44 height 18
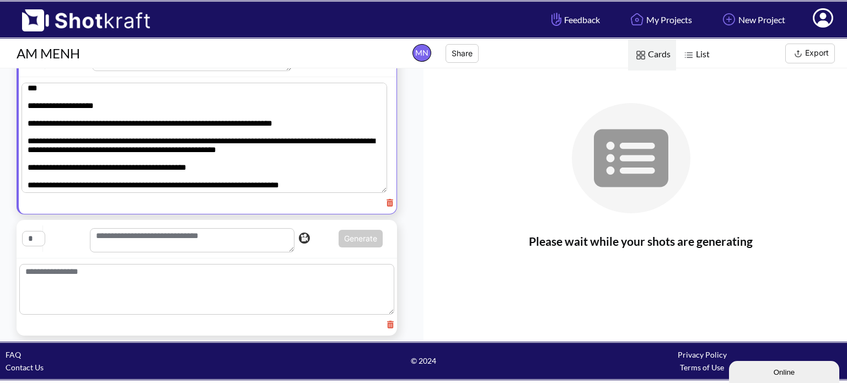
click at [233, 228] on textarea at bounding box center [192, 240] width 205 height 24
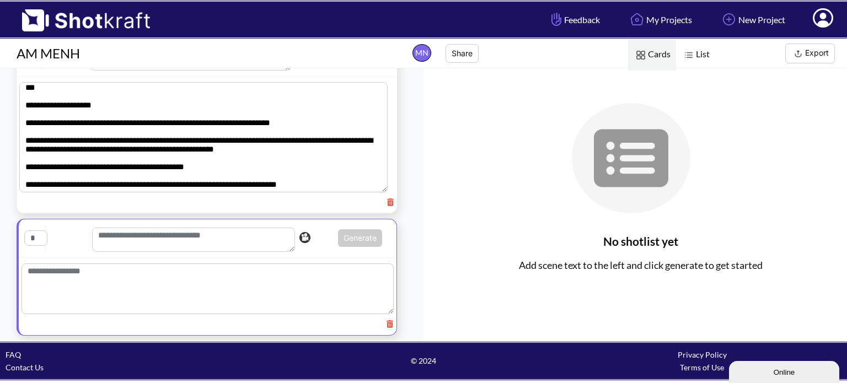
click at [158, 243] on textarea at bounding box center [193, 240] width 203 height 24
paste textarea "**********"
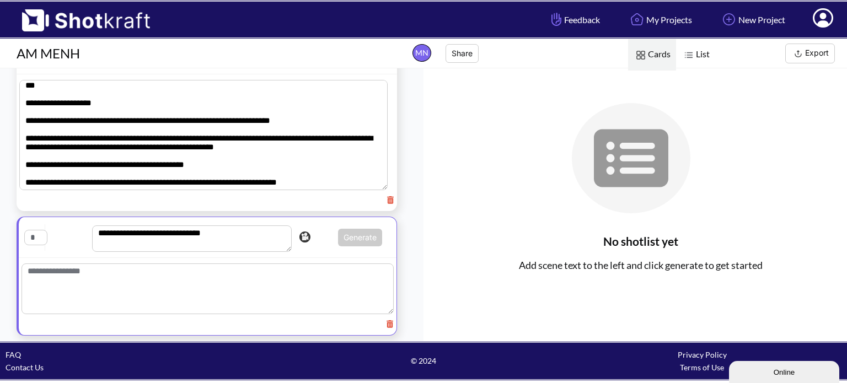
type textarea "**********"
click at [168, 282] on textarea at bounding box center [208, 289] width 372 height 51
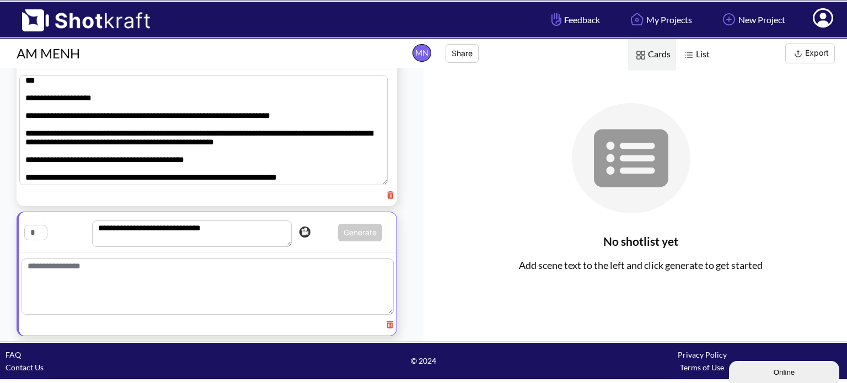
click at [217, 293] on textarea at bounding box center [208, 287] width 372 height 56
paste textarea "**********"
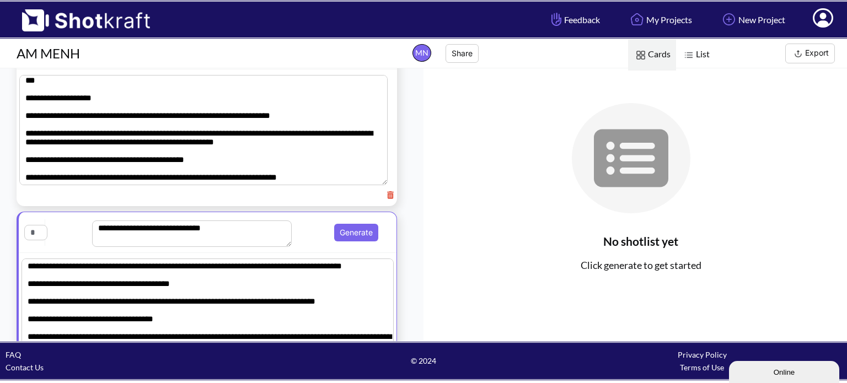
scroll to position [653, 0]
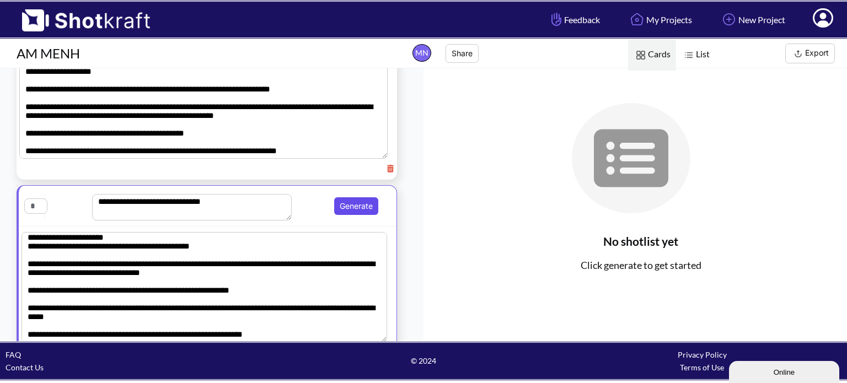
type textarea "**********"
click at [343, 198] on button "Generate" at bounding box center [356, 207] width 44 height 18
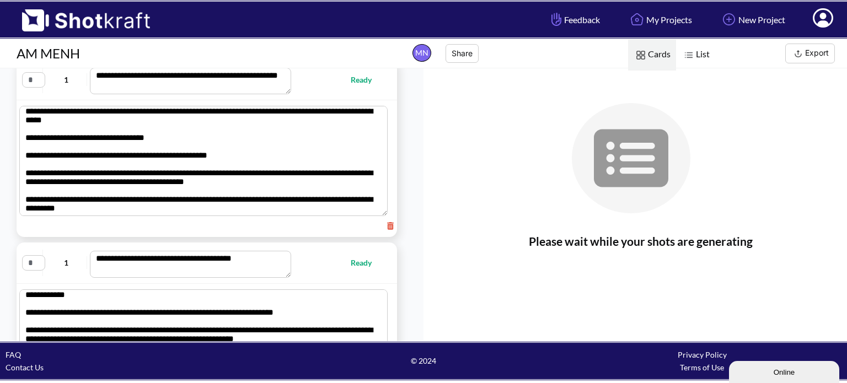
scroll to position [0, 0]
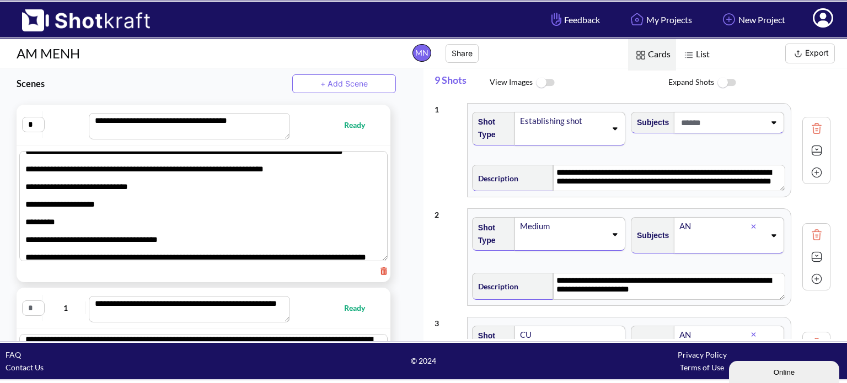
click at [707, 57] on span "List" at bounding box center [695, 54] width 39 height 31
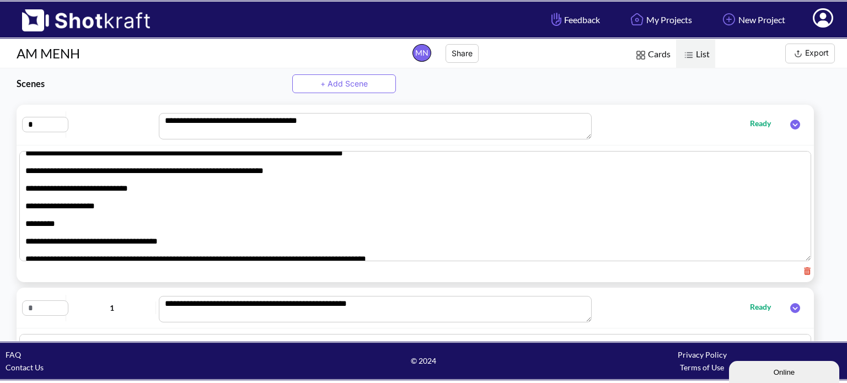
click at [653, 50] on span "Cards" at bounding box center [652, 54] width 48 height 31
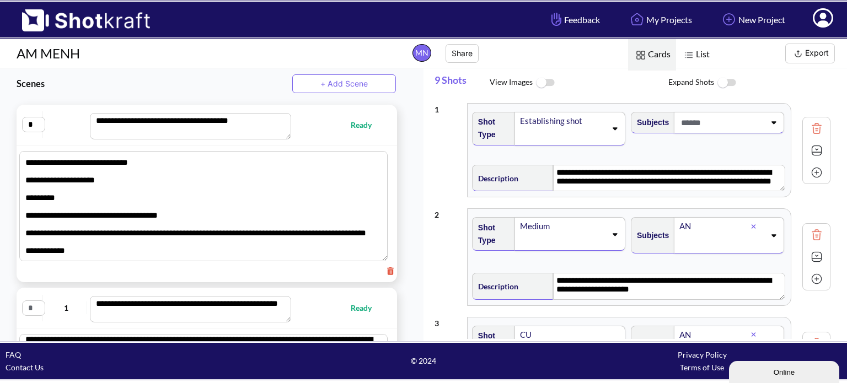
scroll to position [87, 0]
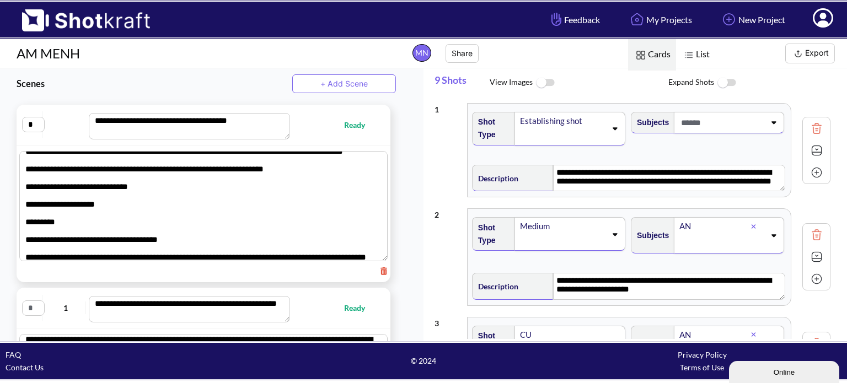
click at [38, 307] on input "text" at bounding box center [33, 308] width 23 height 15
type textarea "**********"
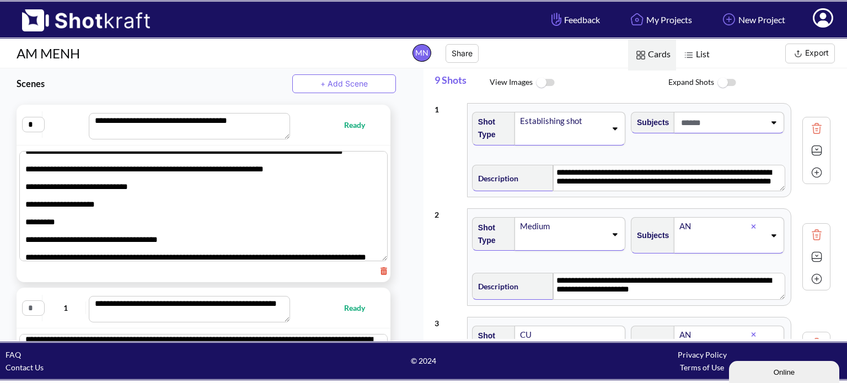
type textarea "**********"
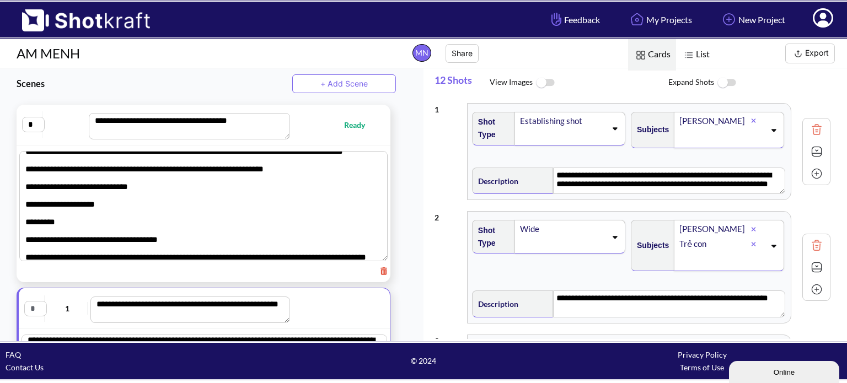
scroll to position [184, 0]
type input "*"
click at [67, 289] on div "**********" at bounding box center [204, 309] width 371 height 41
type input "*"
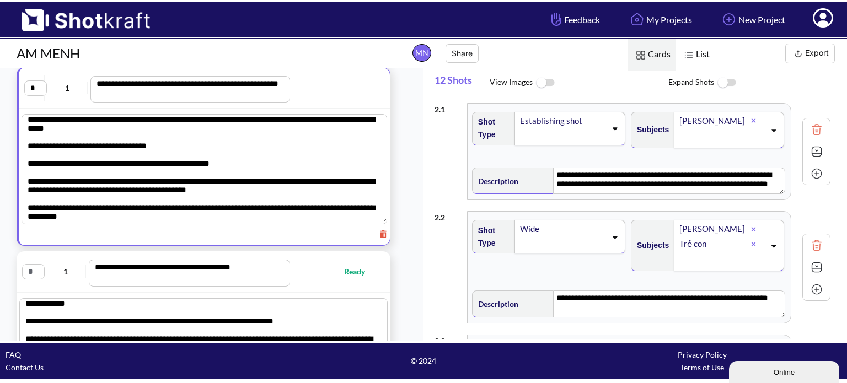
click at [37, 275] on input "text" at bounding box center [33, 271] width 23 height 15
type textarea "**********"
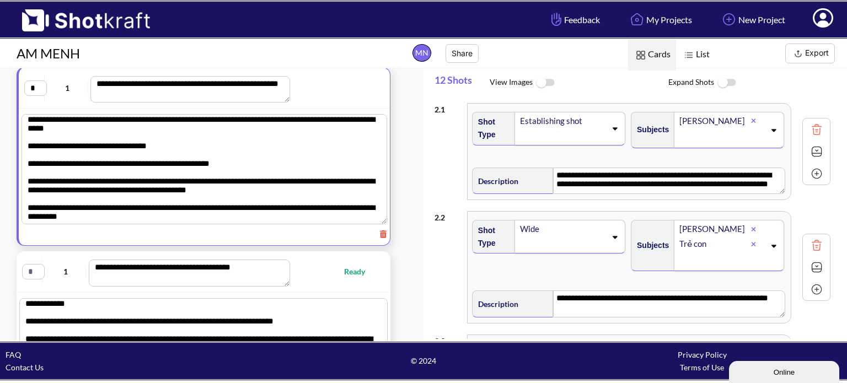
type textarea "**********"
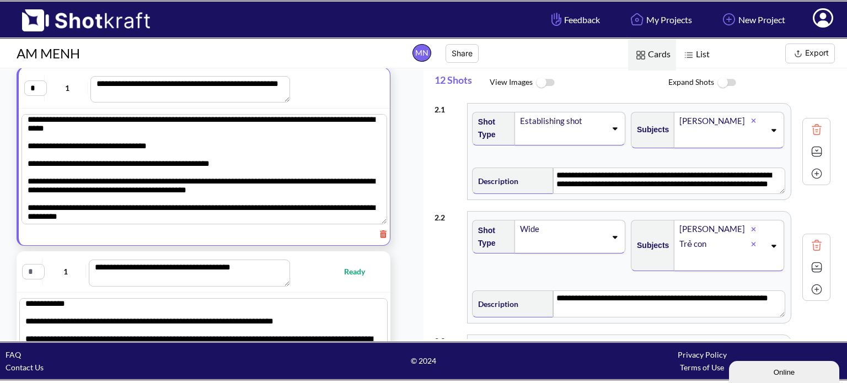
type textarea "**********"
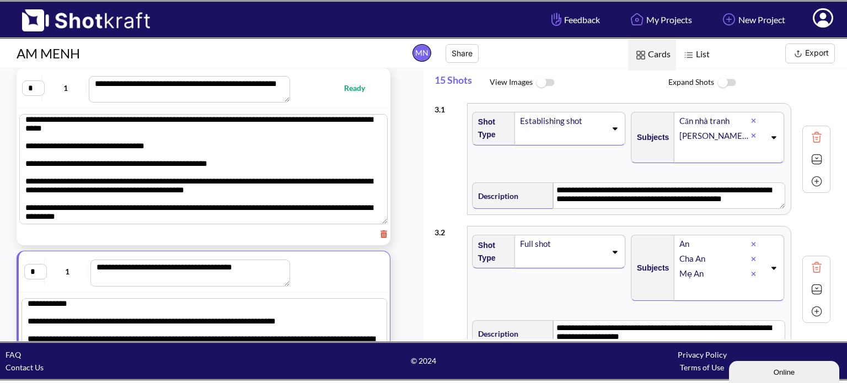
type input "*"
click at [79, 247] on div "**********" at bounding box center [203, 341] width 407 height 912
type input "*"
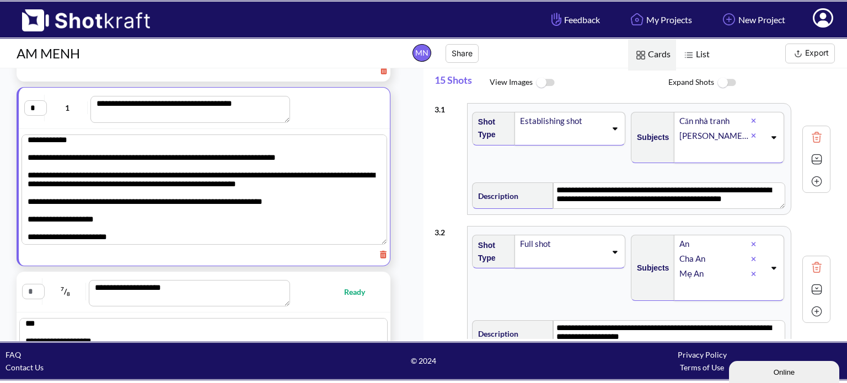
scroll to position [386, 0]
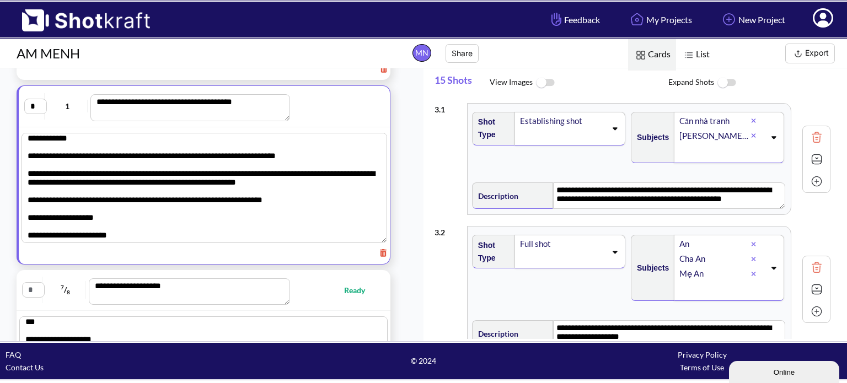
click at [35, 287] on input "text" at bounding box center [33, 289] width 23 height 15
type textarea "**********"
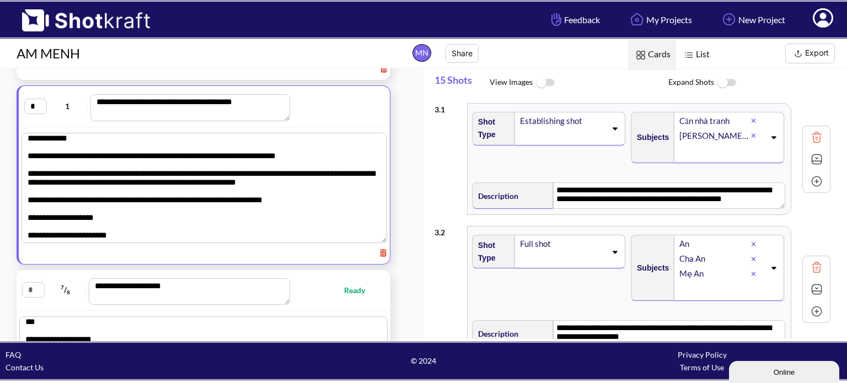
type textarea "**********"
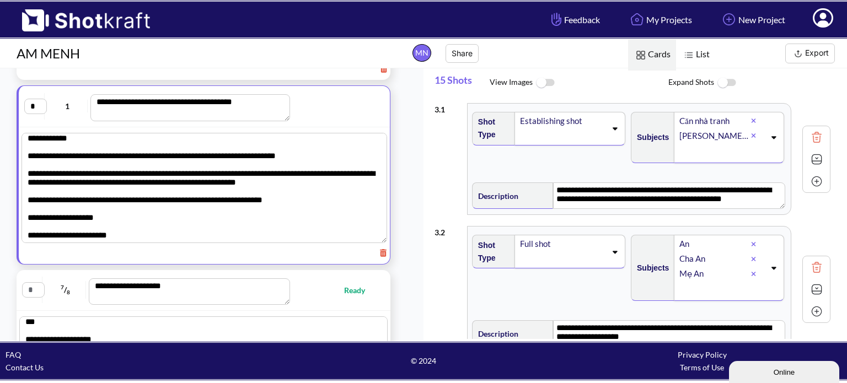
type textarea "**********"
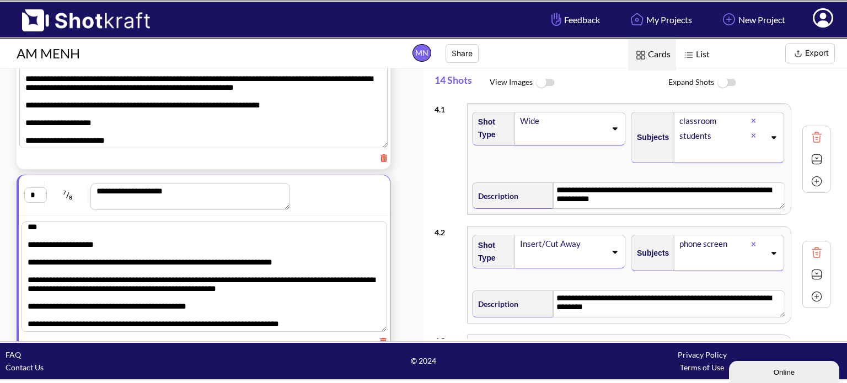
scroll to position [551, 0]
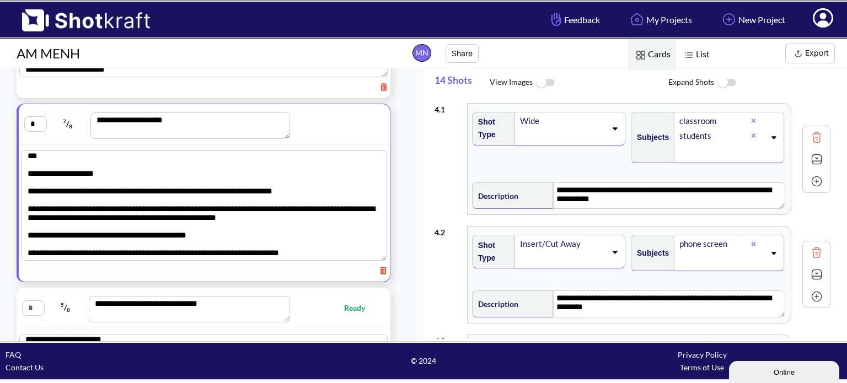
type input "*"
click at [34, 304] on input "text" at bounding box center [33, 308] width 23 height 15
type textarea "**********"
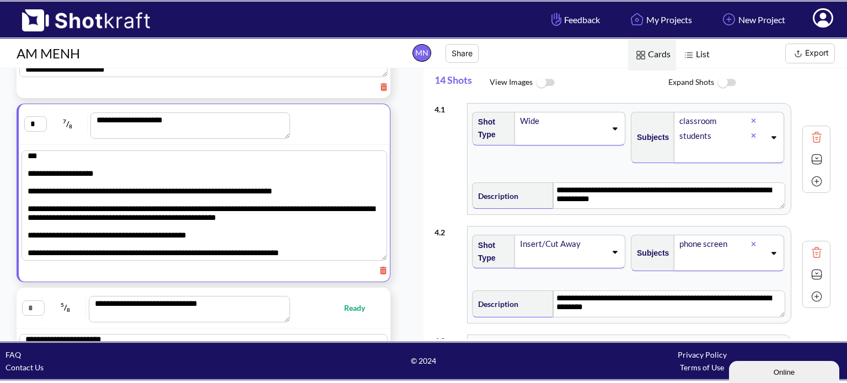
type textarea "**********"
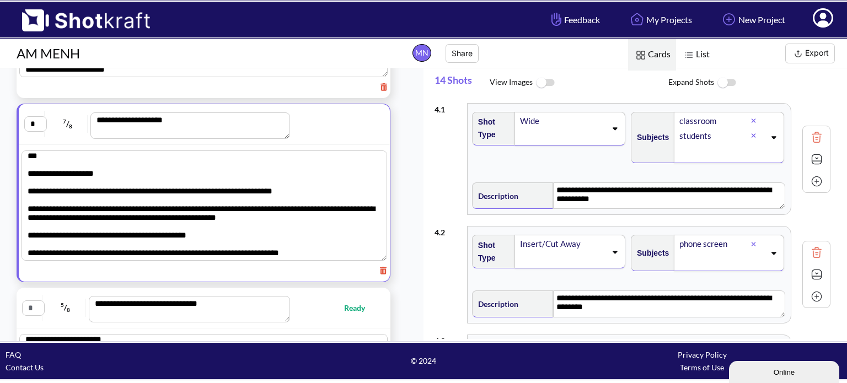
type textarea "**********"
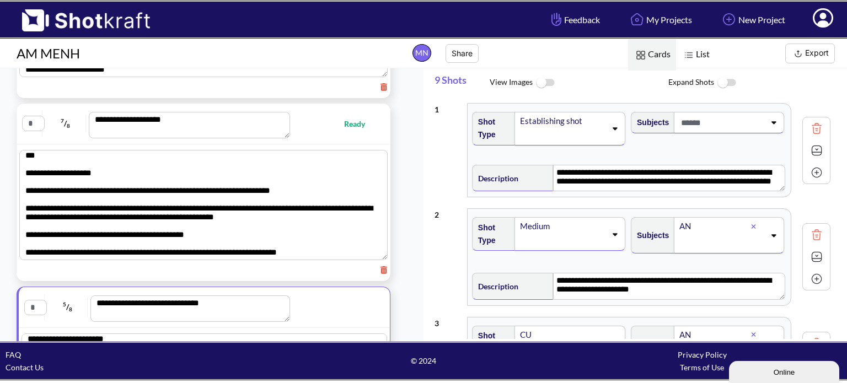
type input "*"
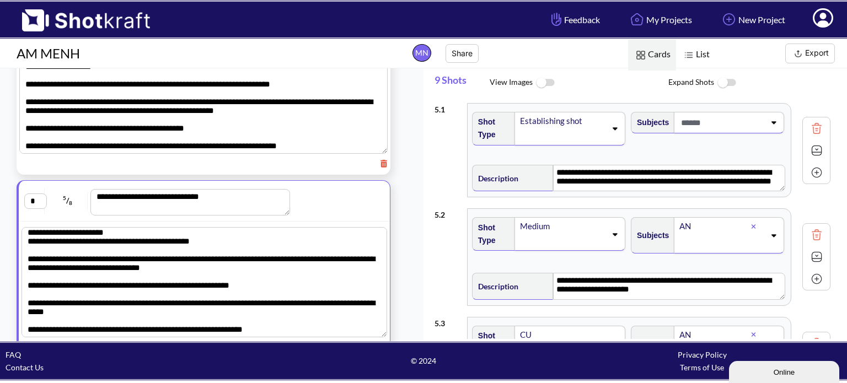
scroll to position [680, 0]
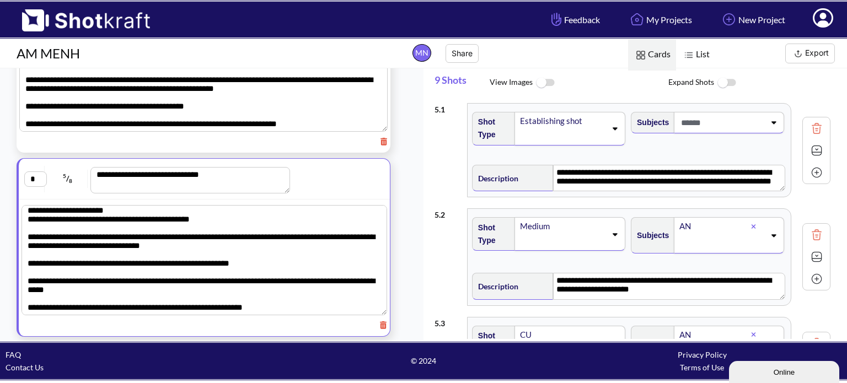
type input "*"
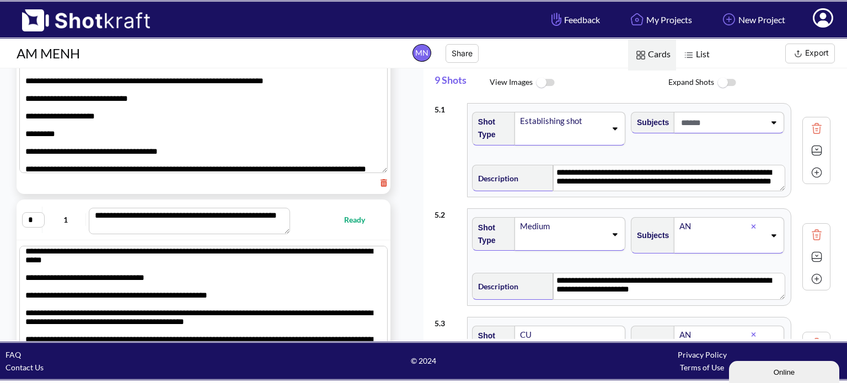
scroll to position [0, 0]
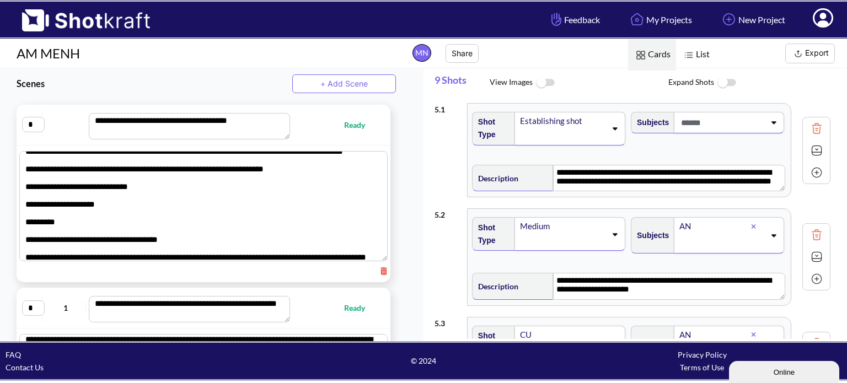
click at [821, 51] on button "Export" at bounding box center [811, 54] width 50 height 20
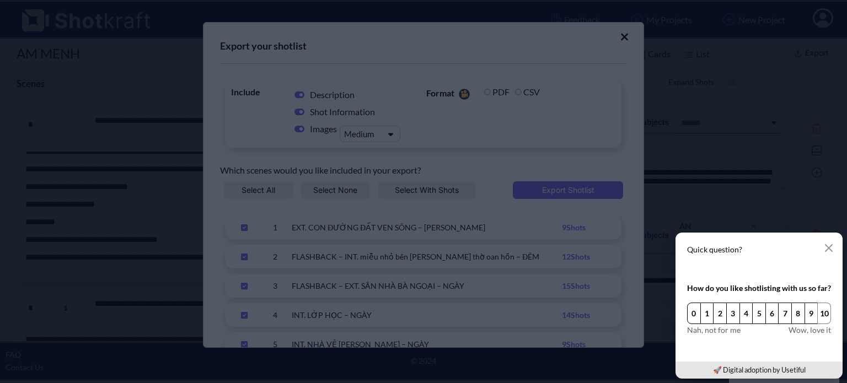
click at [824, 315] on button "10" at bounding box center [825, 314] width 14 height 22
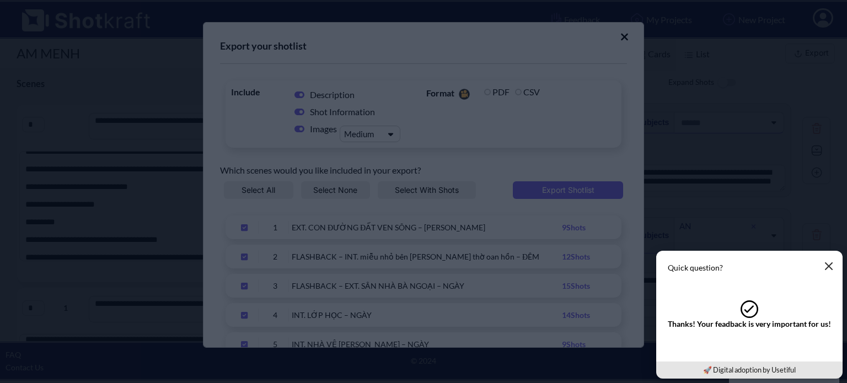
click at [831, 263] on icon "button" at bounding box center [829, 266] width 9 height 9
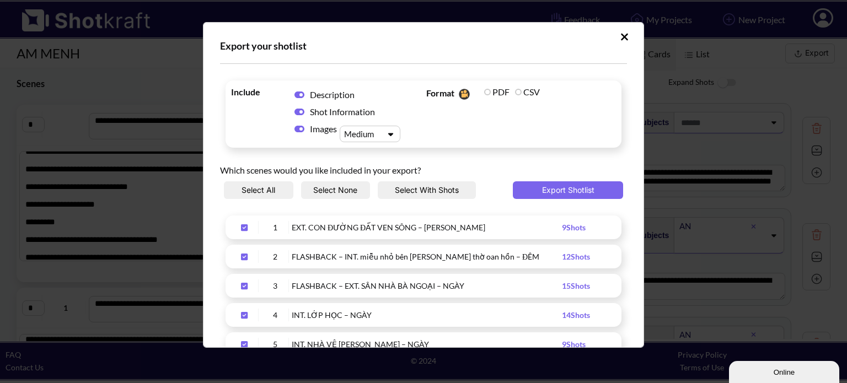
click at [365, 133] on div "Upload Script" at bounding box center [361, 135] width 39 height 12
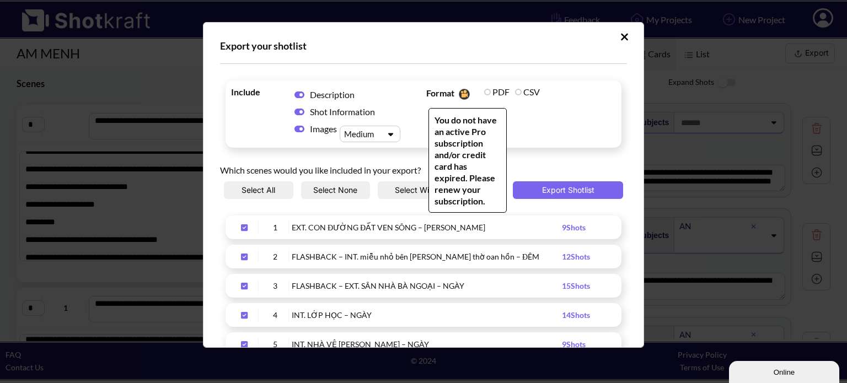
click at [494, 92] on label "PDF" at bounding box center [496, 92] width 25 height 10
click at [484, 93] on label "PDF" at bounding box center [496, 92] width 25 height 10
click at [519, 95] on label "CSV" at bounding box center [527, 92] width 25 height 10
click at [516, 91] on label "CSV" at bounding box center [527, 92] width 25 height 10
click at [487, 92] on label "PDF" at bounding box center [496, 92] width 25 height 10
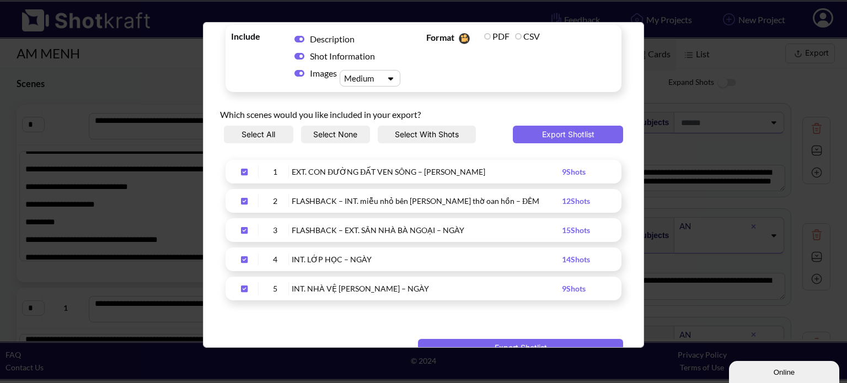
scroll to position [81, 0]
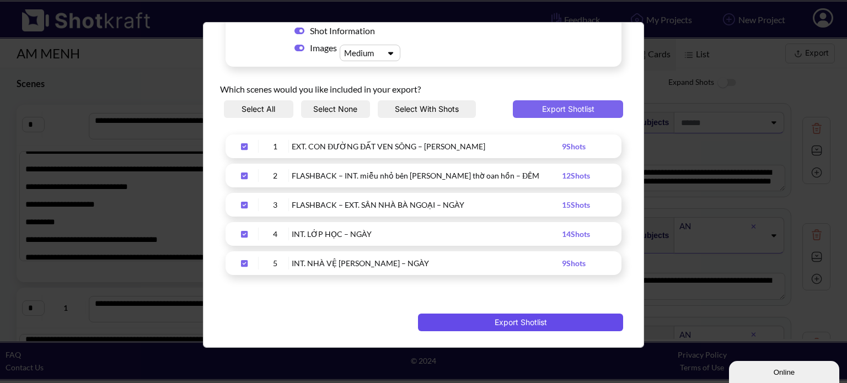
click at [517, 326] on button "Export Shotlist" at bounding box center [520, 323] width 205 height 18
